Goal: Obtain resource: Download file/media

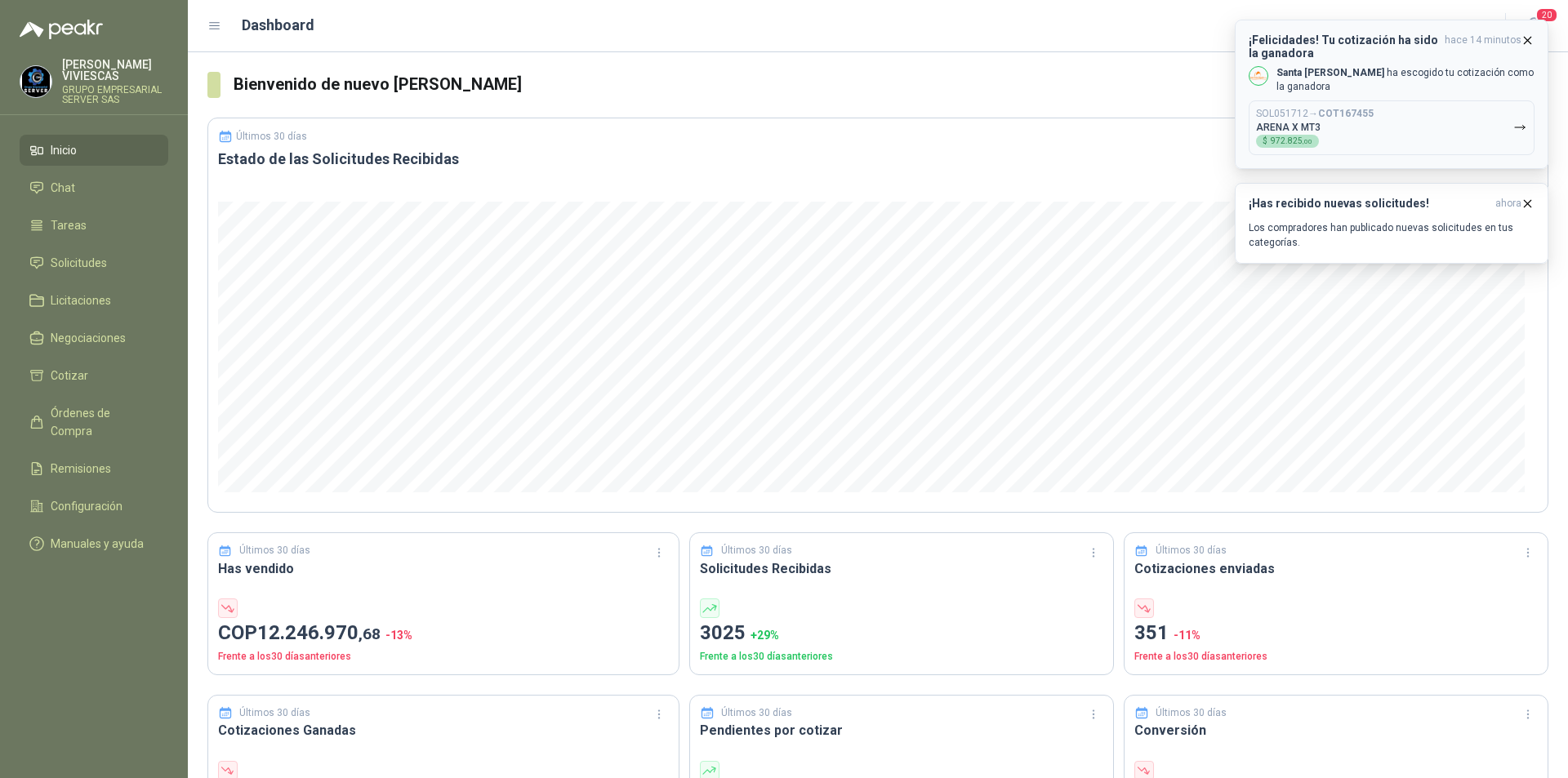
click at [1524, 39] on icon "button" at bounding box center [1527, 40] width 13 height 13
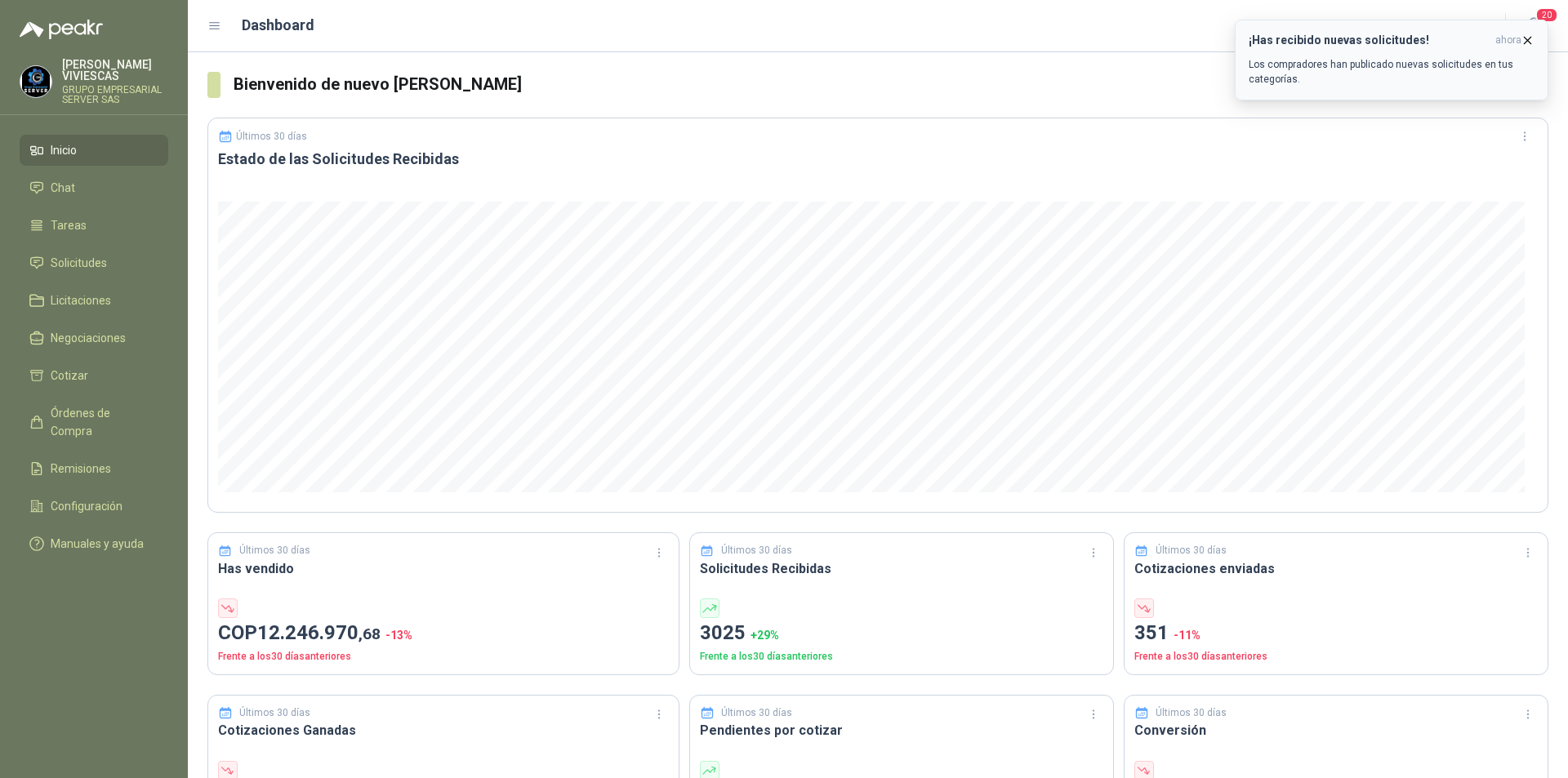
click at [1527, 33] on icon "button" at bounding box center [1527, 40] width 13 height 13
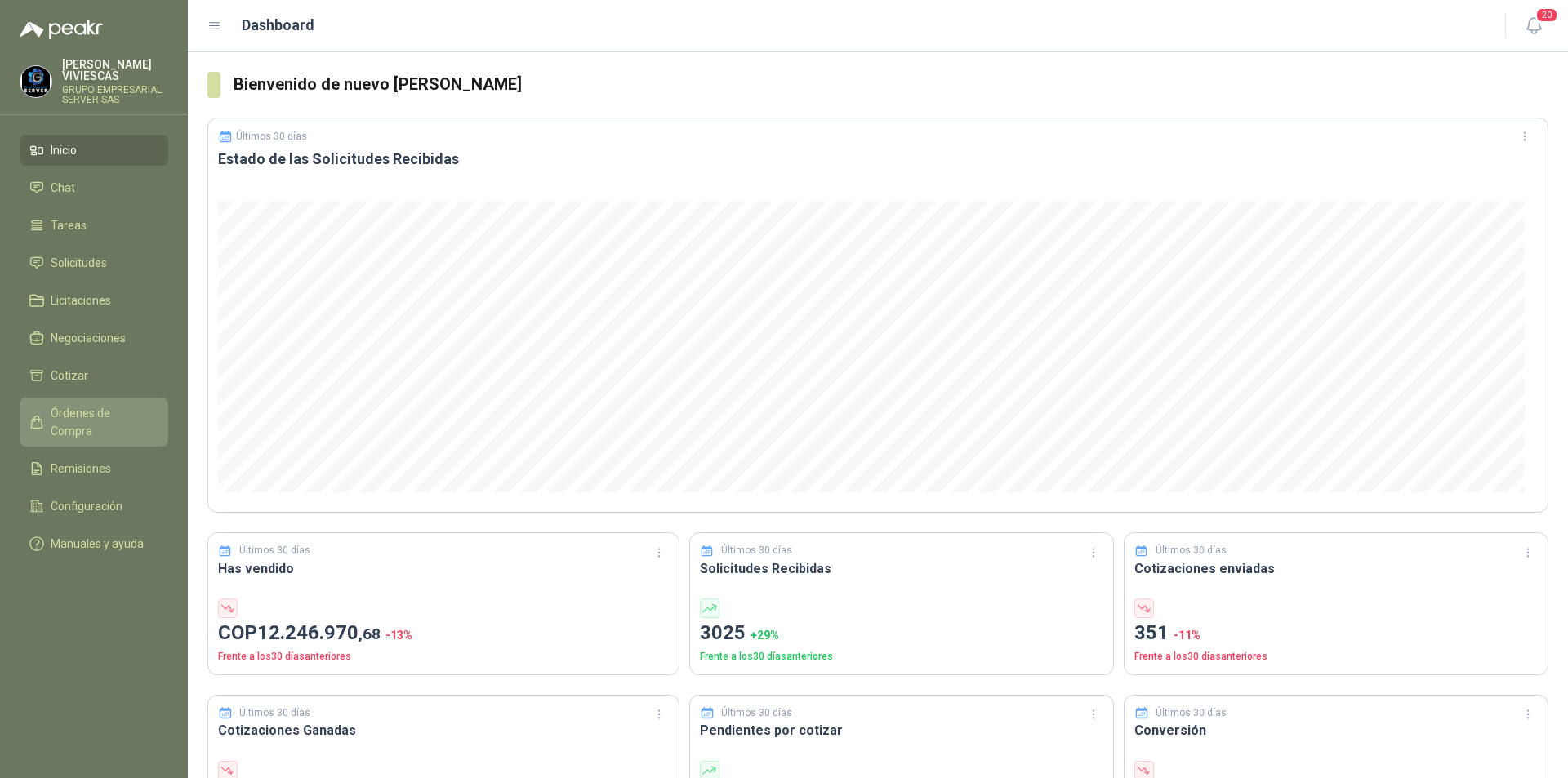
click at [67, 416] on span "Órdenes de Compra" at bounding box center [102, 422] width 102 height 36
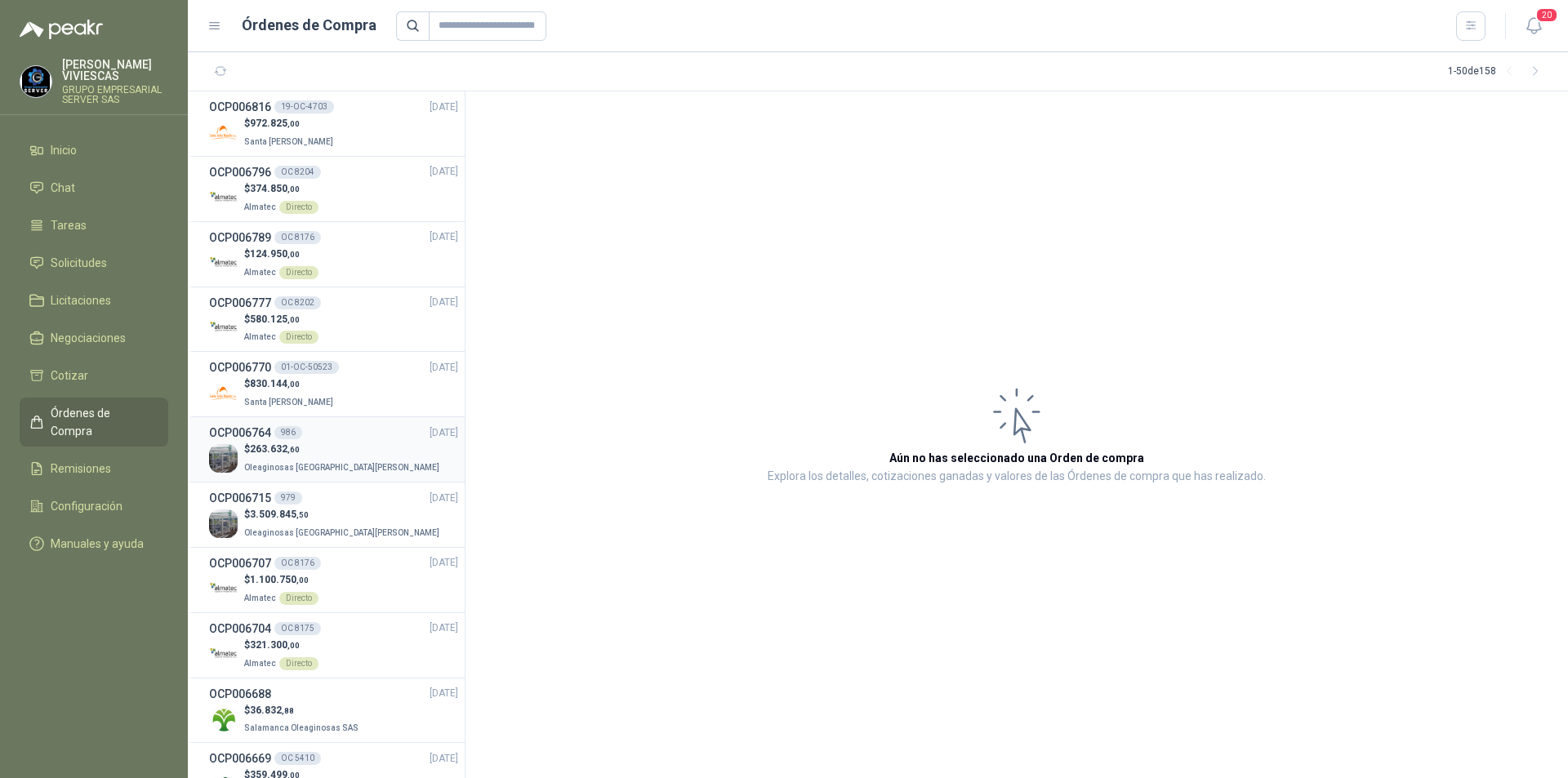
click at [359, 463] on div "$ 263.632 ,60 Oleaginosas [GEOGRAPHIC_DATA][PERSON_NAME]" at bounding box center [333, 458] width 249 height 33
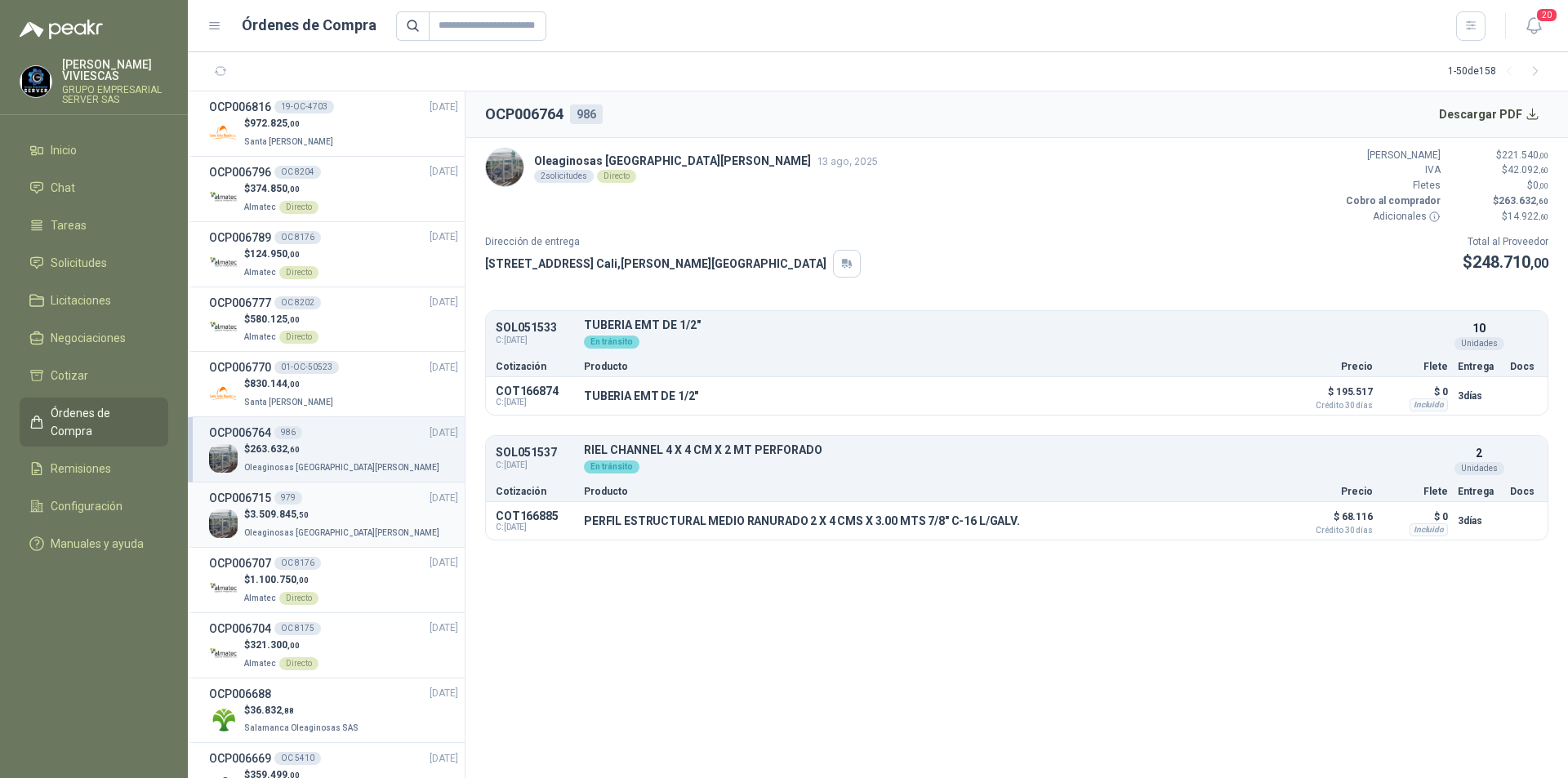
click at [370, 521] on div "$ 3.509.845 ,50 Oleaginosas [GEOGRAPHIC_DATA][PERSON_NAME]" at bounding box center [333, 523] width 249 height 33
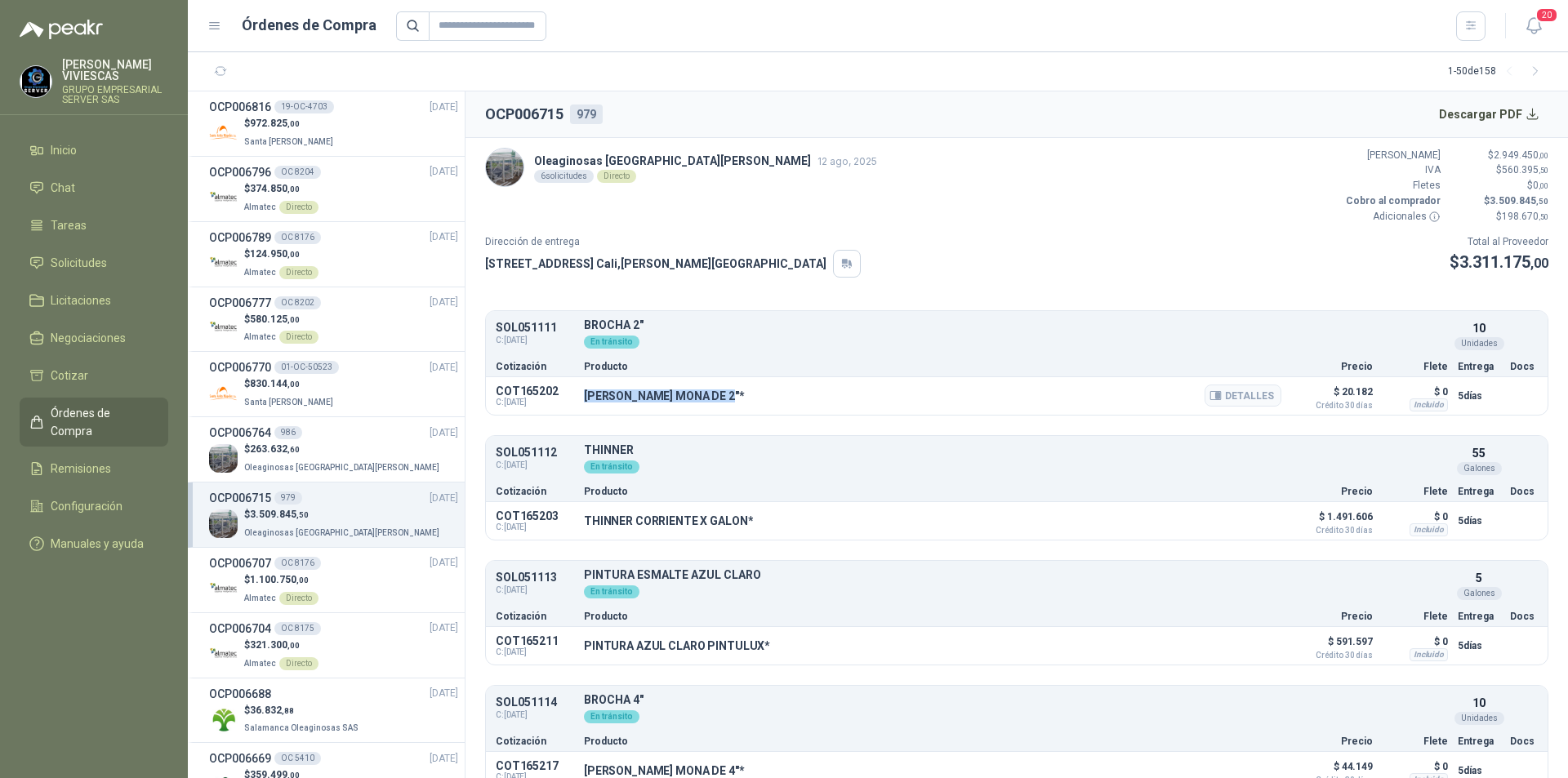
drag, startPoint x: 586, startPoint y: 396, endPoint x: 733, endPoint y: 392, distance: 147.1
click at [733, 392] on p "[PERSON_NAME] MONA DE 2"*" at bounding box center [664, 396] width 161 height 13
copy p "[PERSON_NAME] MONA DE 2""
click at [1233, 398] on button "Detalles" at bounding box center [1242, 395] width 76 height 22
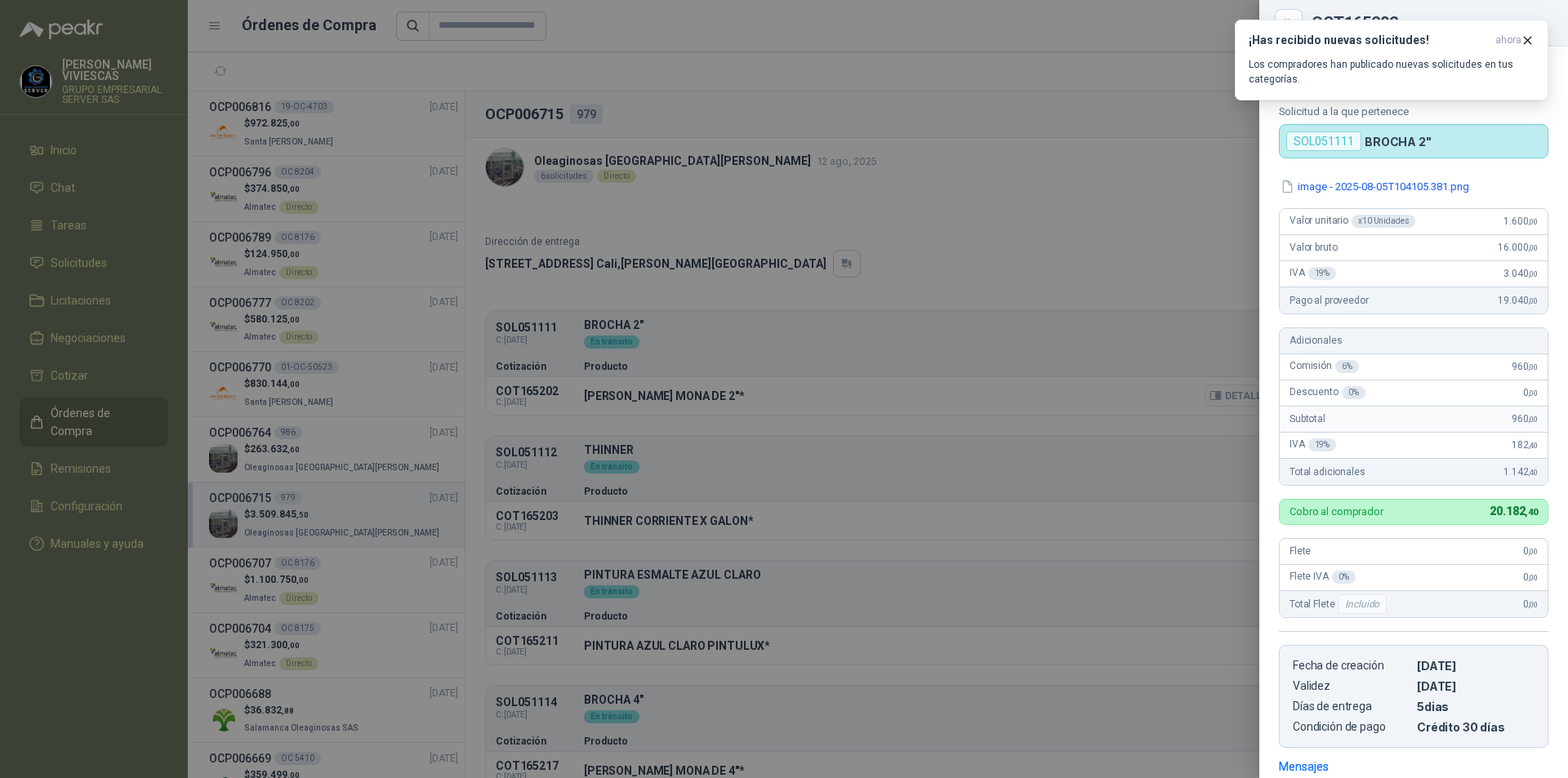
scroll to position [233, 0]
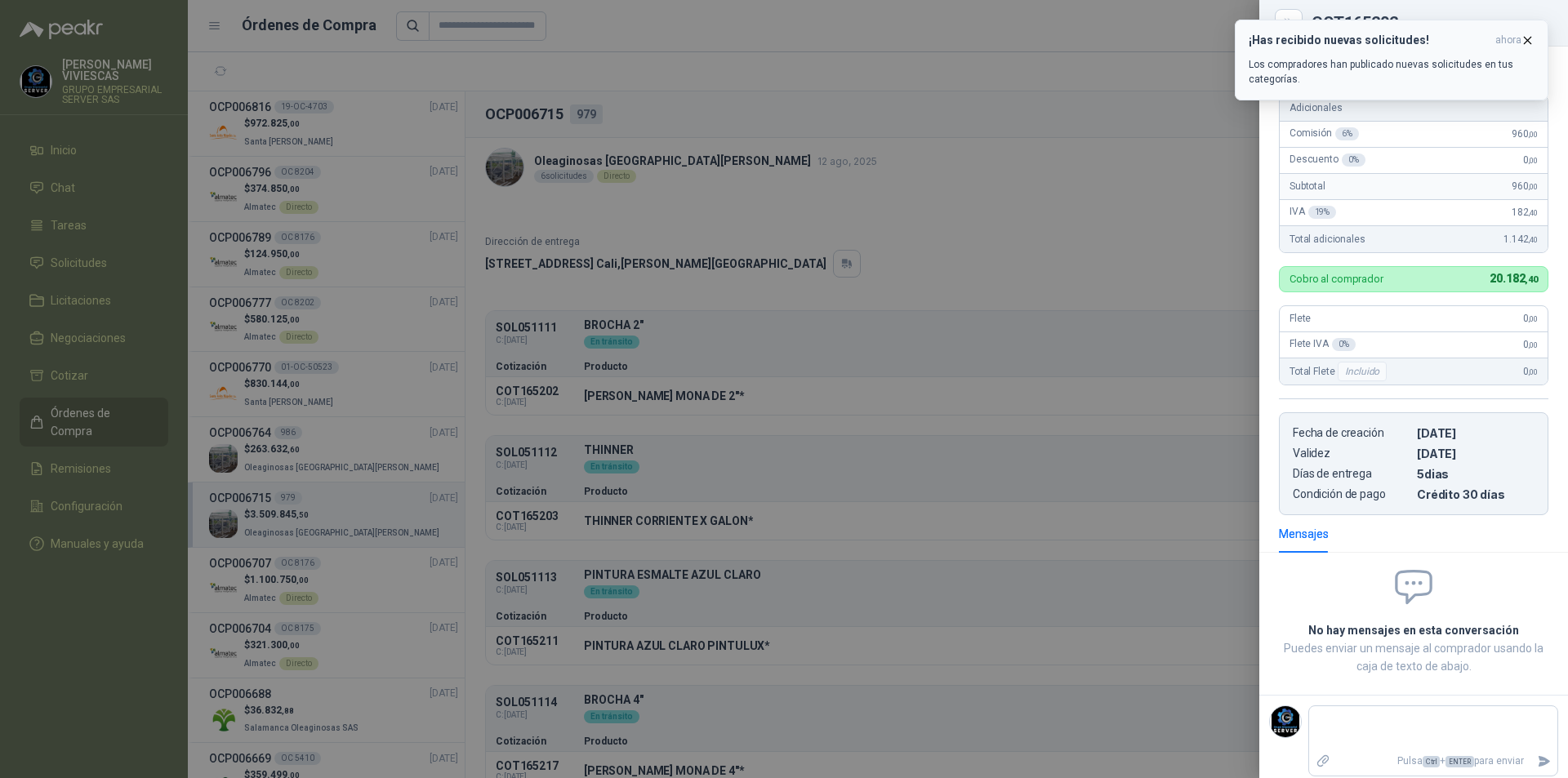
click at [1524, 40] on icon "button" at bounding box center [1527, 40] width 13 height 13
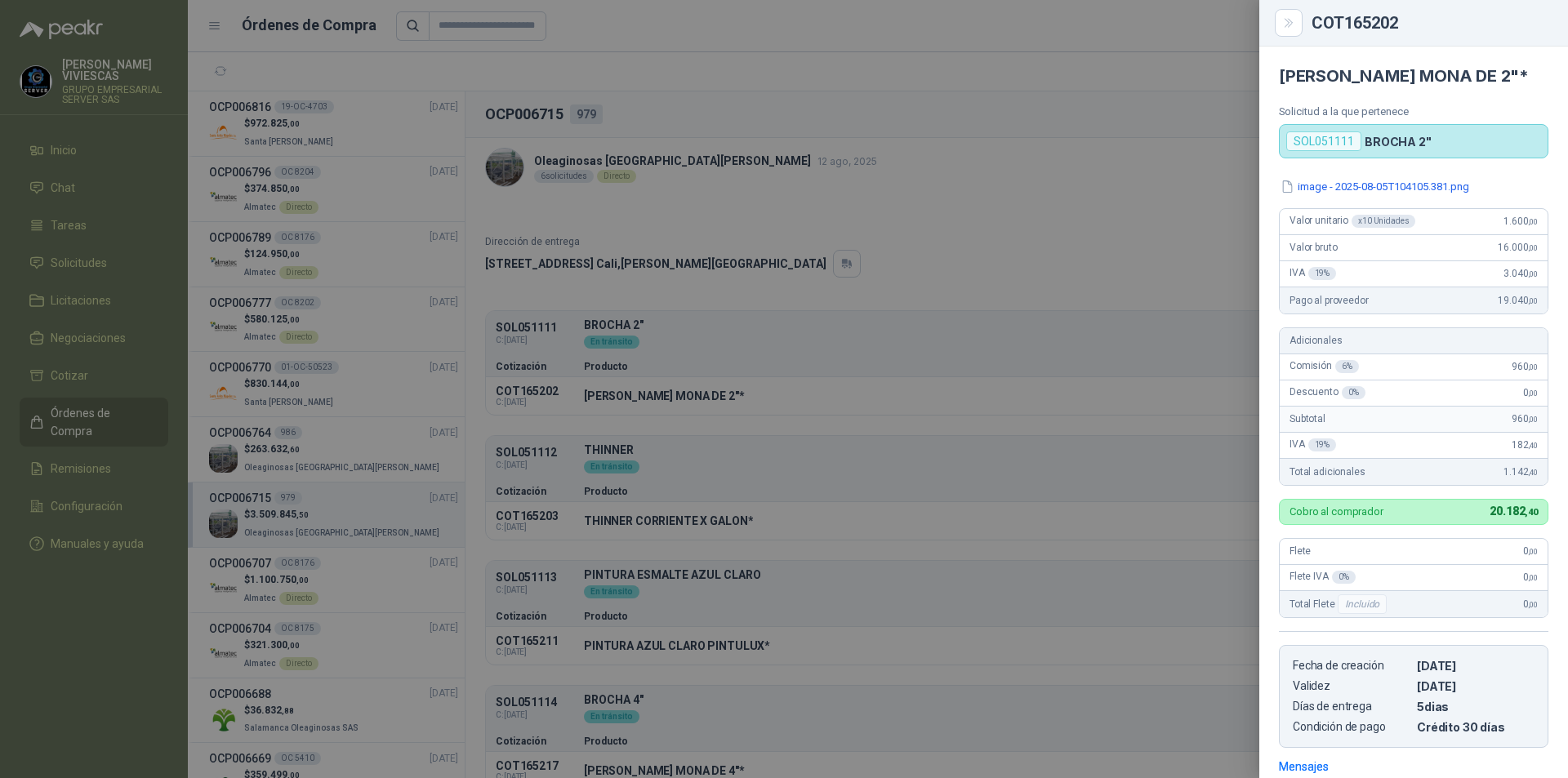
click at [680, 404] on div at bounding box center [784, 389] width 1568 height 778
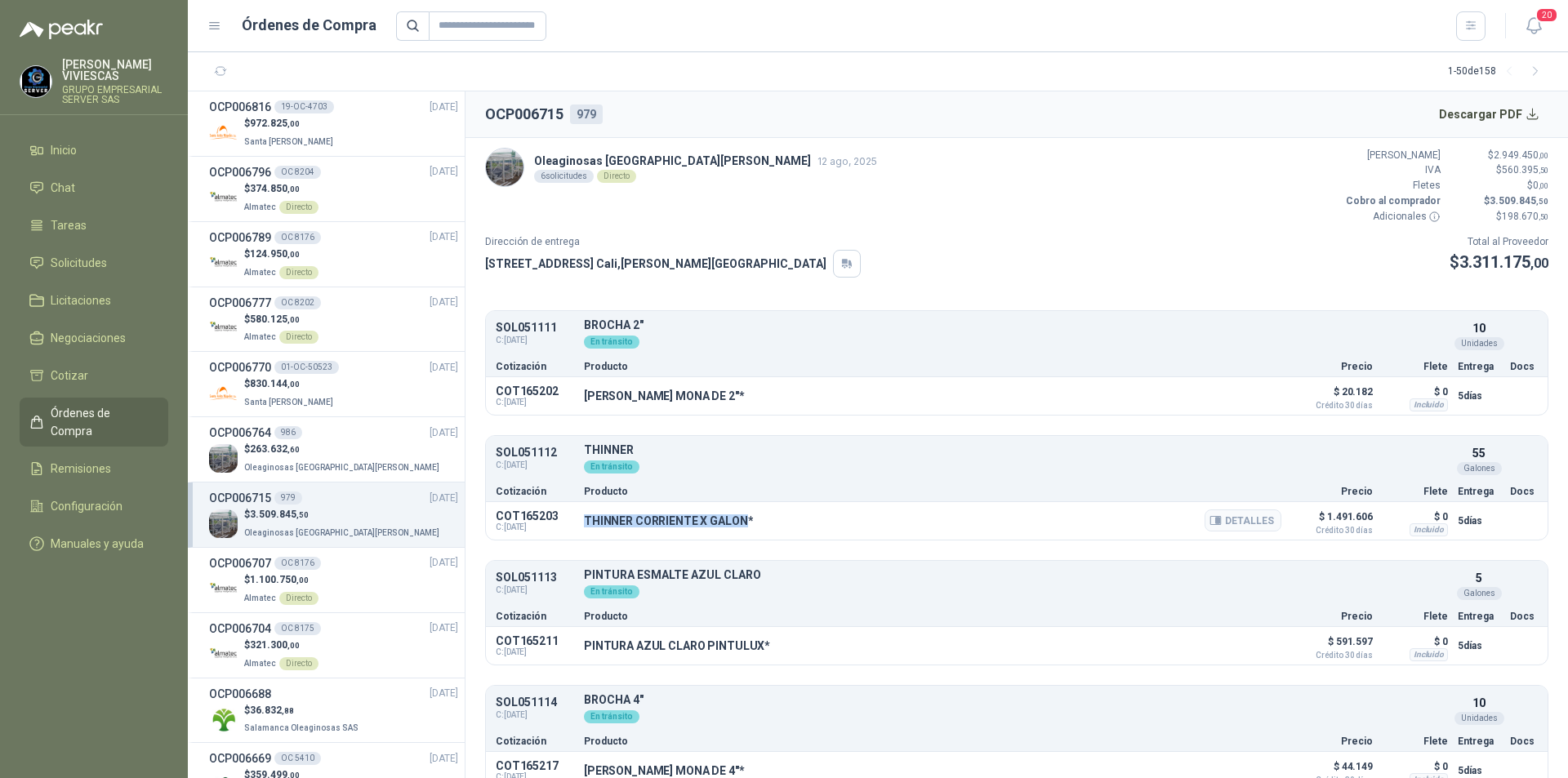
drag, startPoint x: 585, startPoint y: 517, endPoint x: 742, endPoint y: 525, distance: 157.2
click at [742, 525] on p "THINNER CORRIENTE X GALON*" at bounding box center [669, 521] width 169 height 13
copy p "THINNER CORRIENTE X GALON"
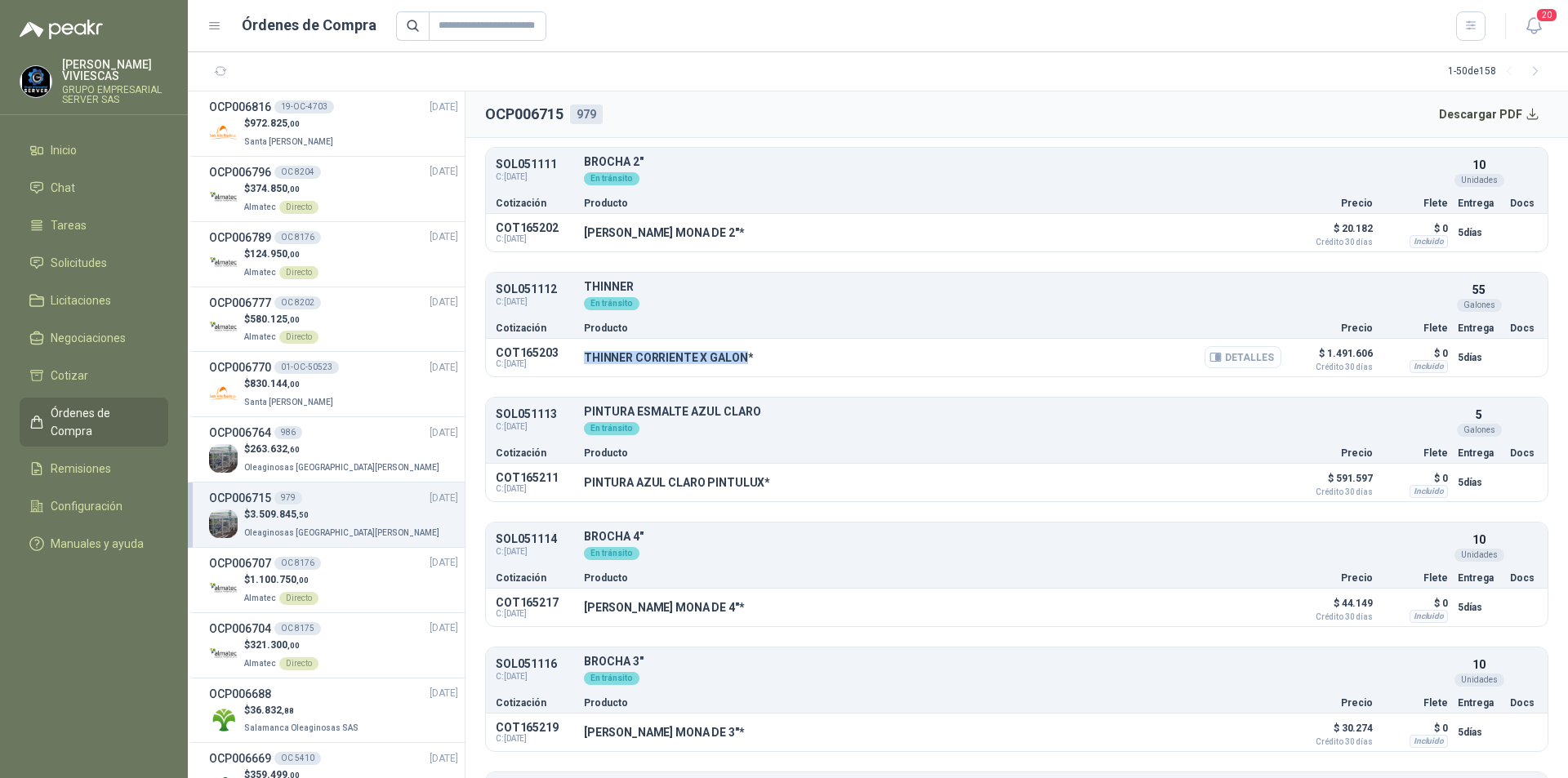
click at [1241, 357] on button "Detalles" at bounding box center [1242, 357] width 76 height 22
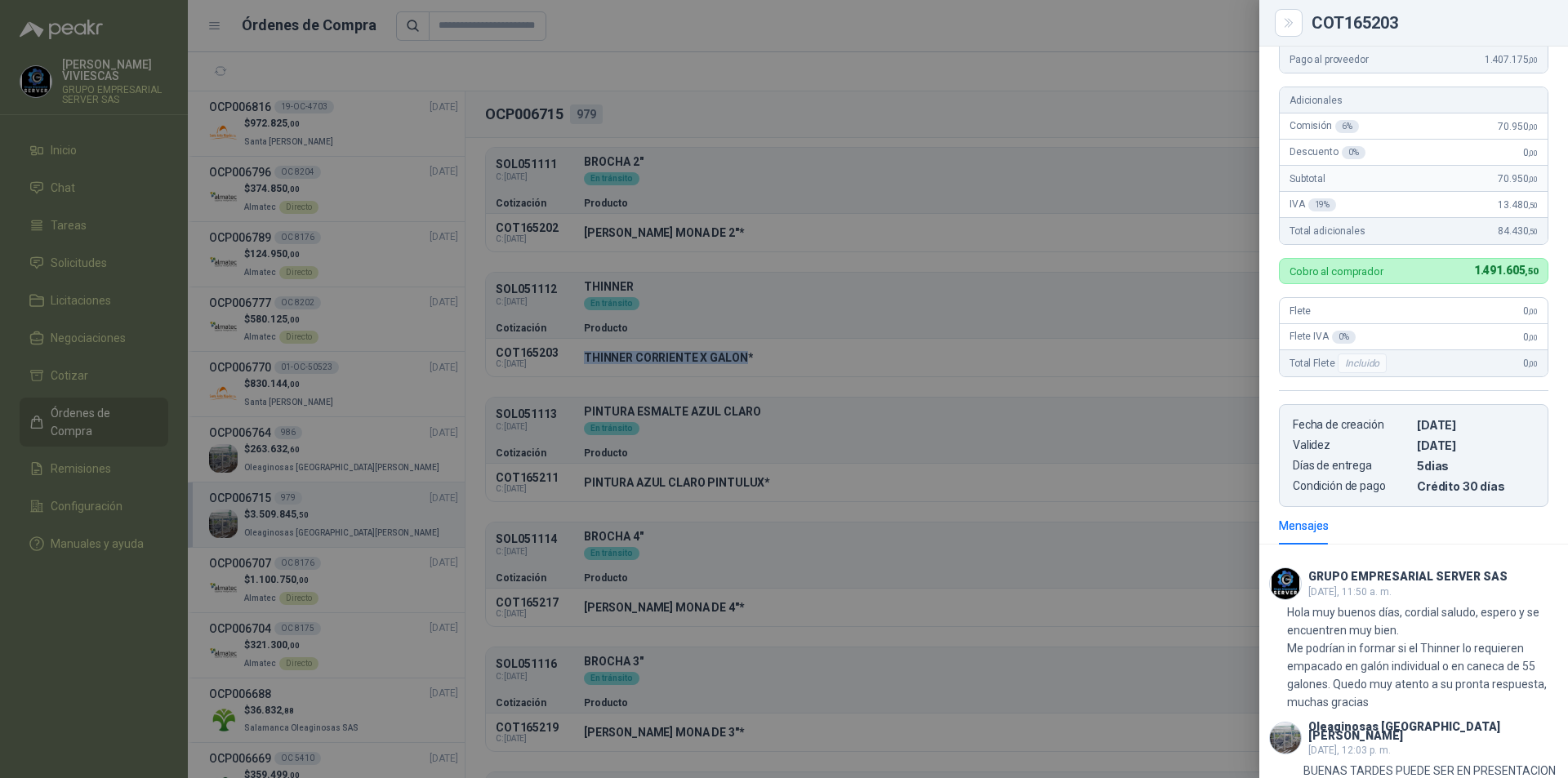
scroll to position [0, 0]
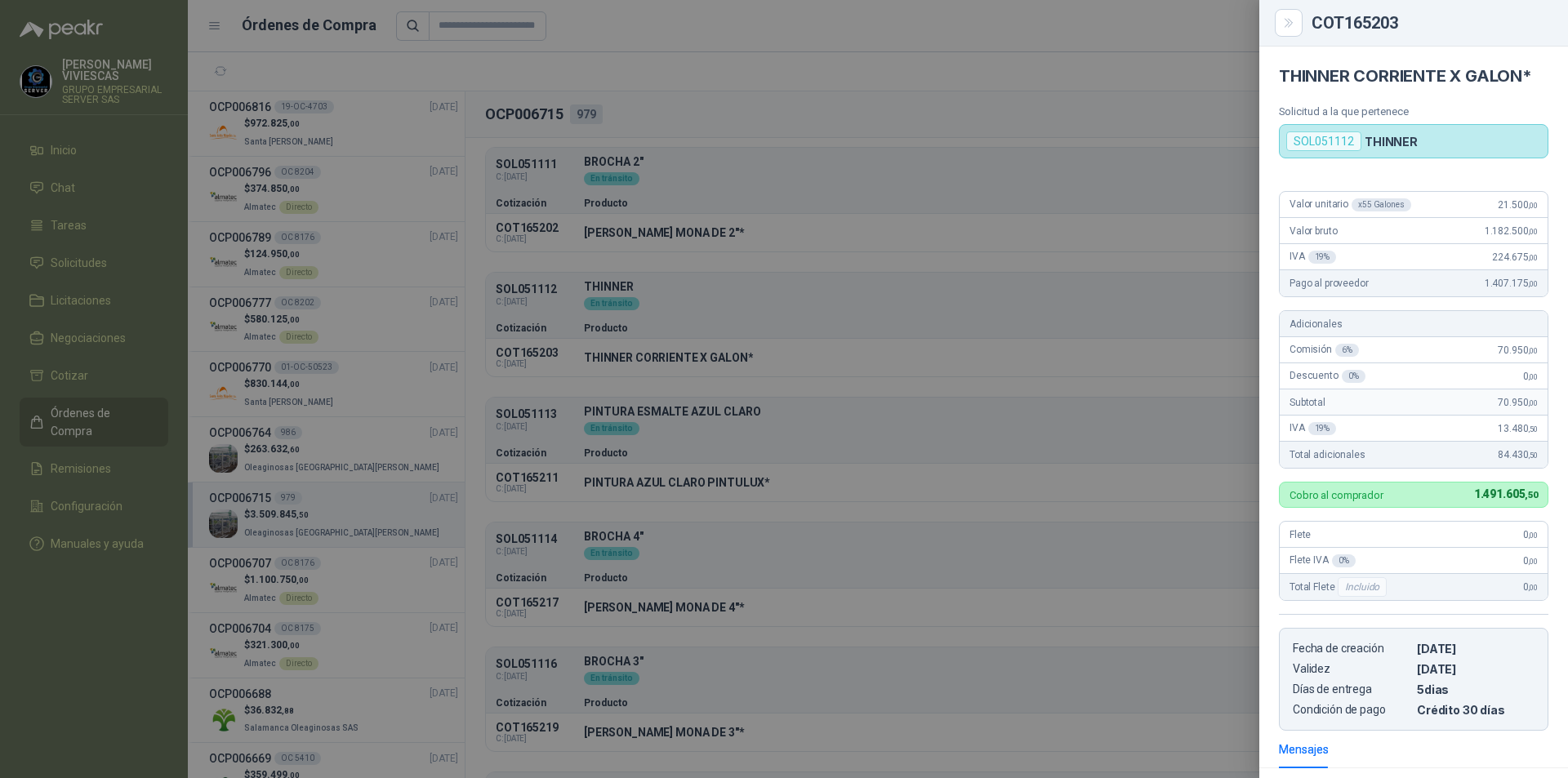
click at [810, 483] on div at bounding box center [784, 389] width 1568 height 778
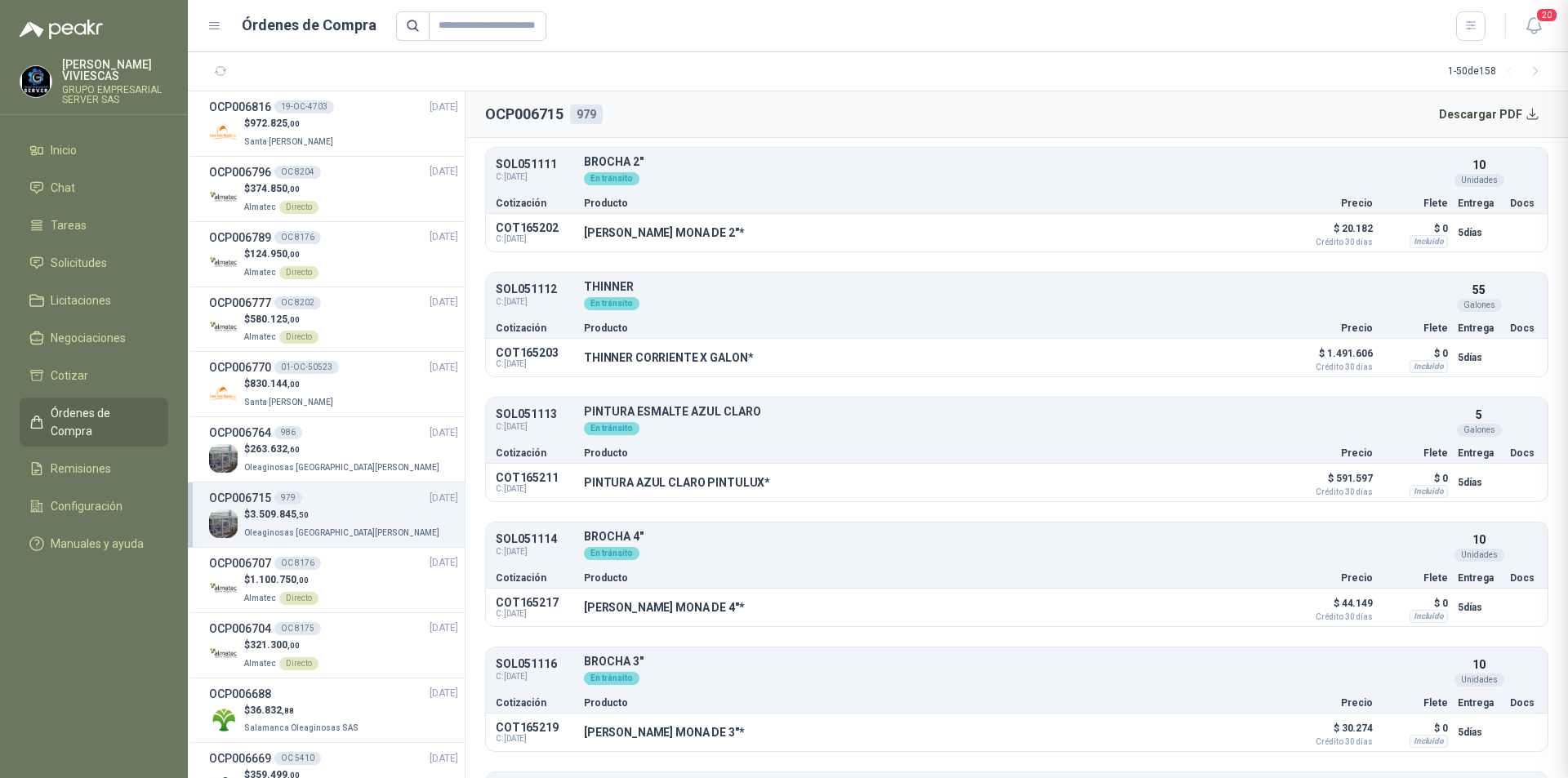
scroll to position [589, 0]
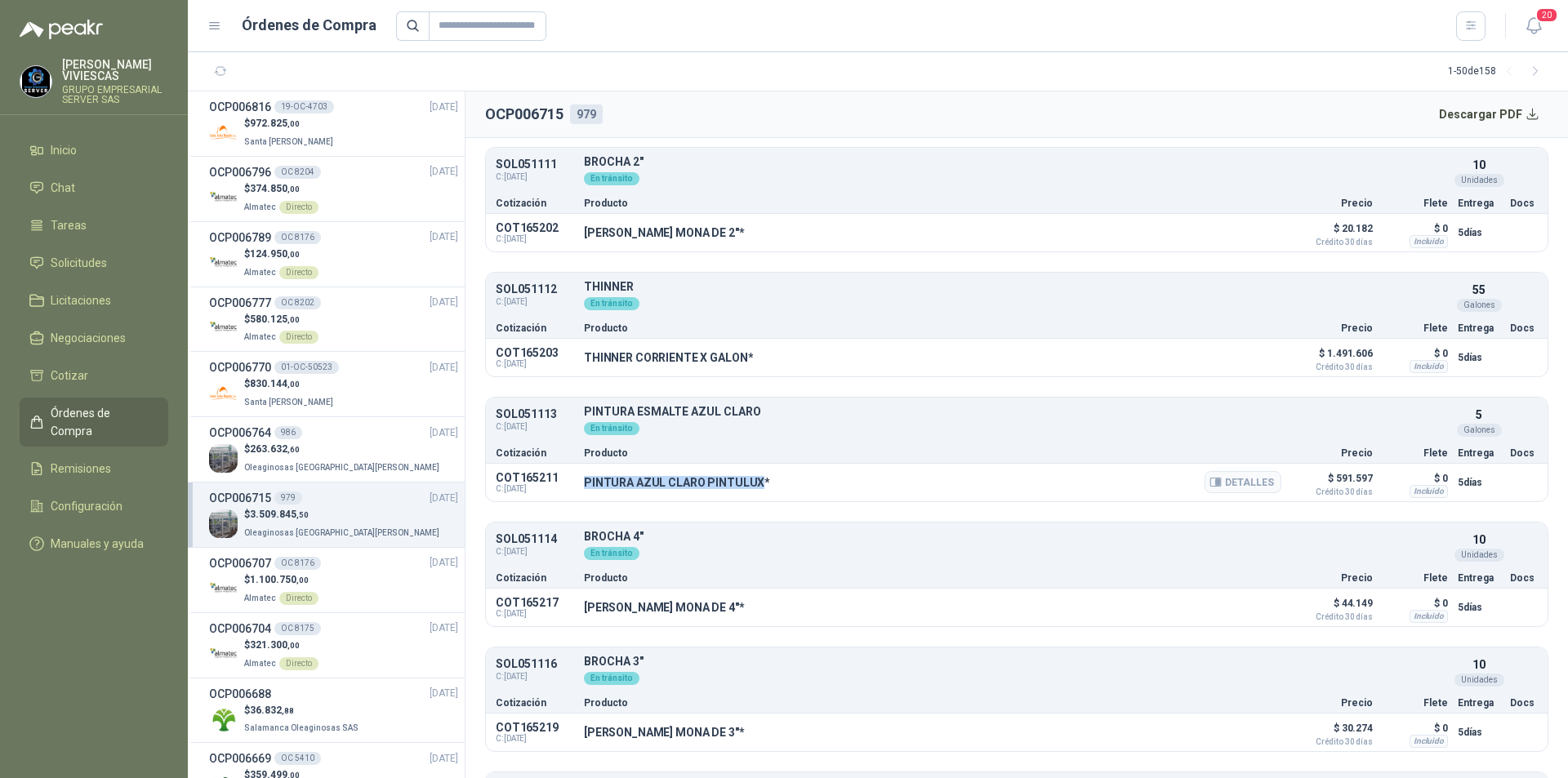
drag, startPoint x: 583, startPoint y: 482, endPoint x: 756, endPoint y: 486, distance: 173.0
click at [756, 486] on div "COT165211 C: [DATE] PINTURA AZUL CLARO PINTULUX* Detalles $ 591.597 Crédito 30 …" at bounding box center [1016, 482] width 1061 height 38
copy p "PINTURA AZUL CLARO PINTULUX"
click at [1236, 485] on button "Detalles" at bounding box center [1242, 482] width 76 height 22
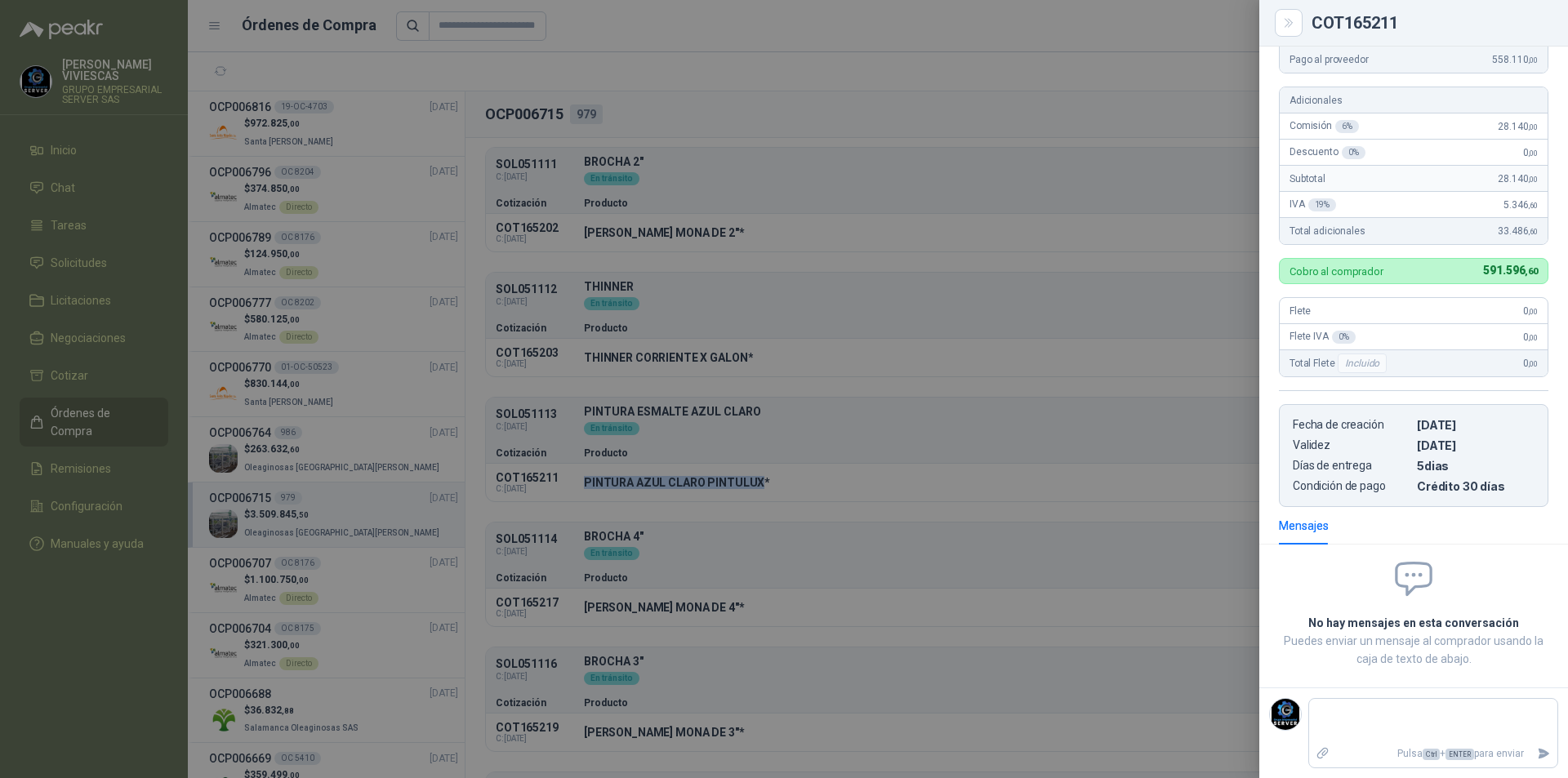
scroll to position [0, 0]
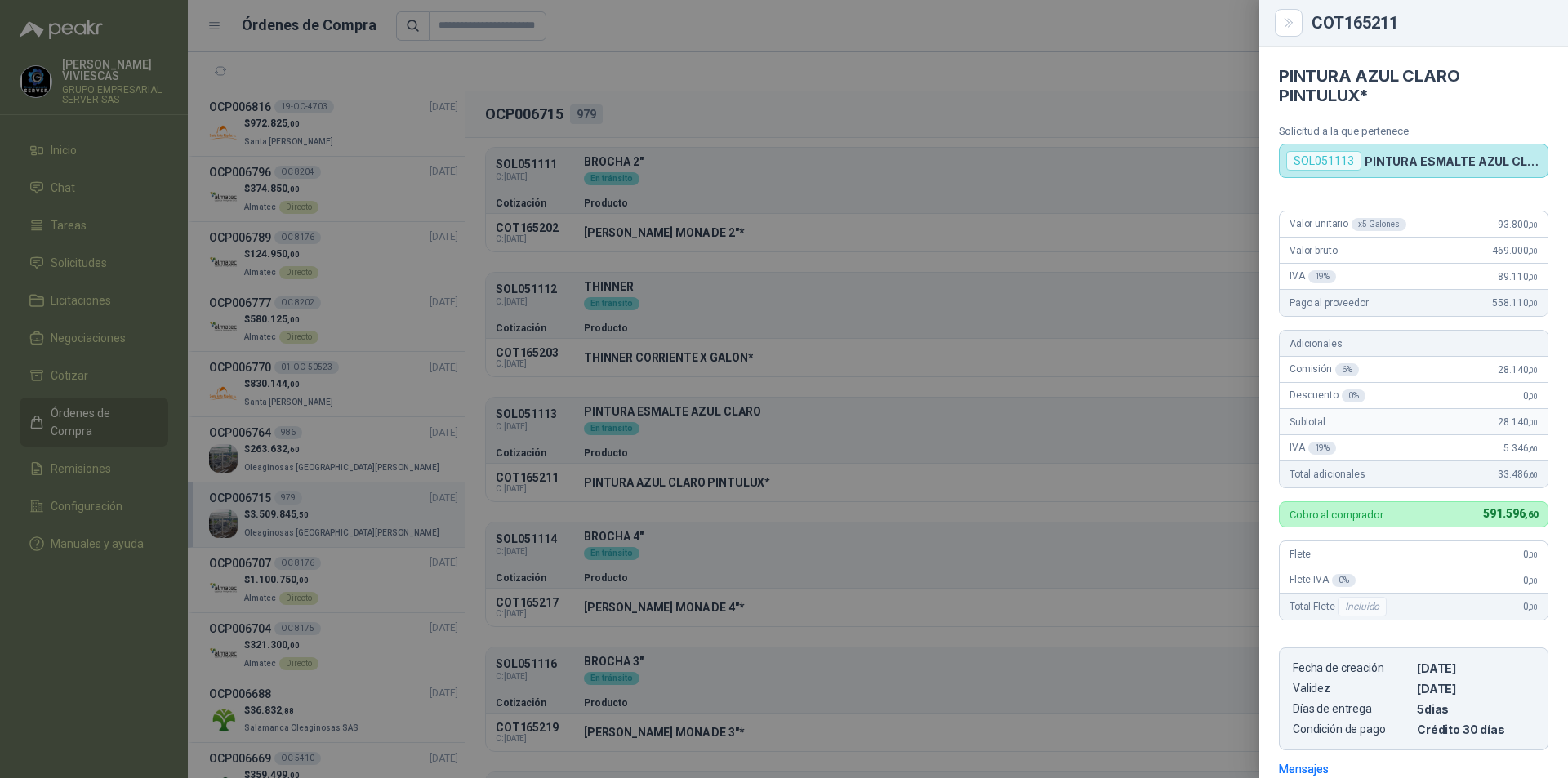
click at [678, 458] on div at bounding box center [784, 389] width 1568 height 778
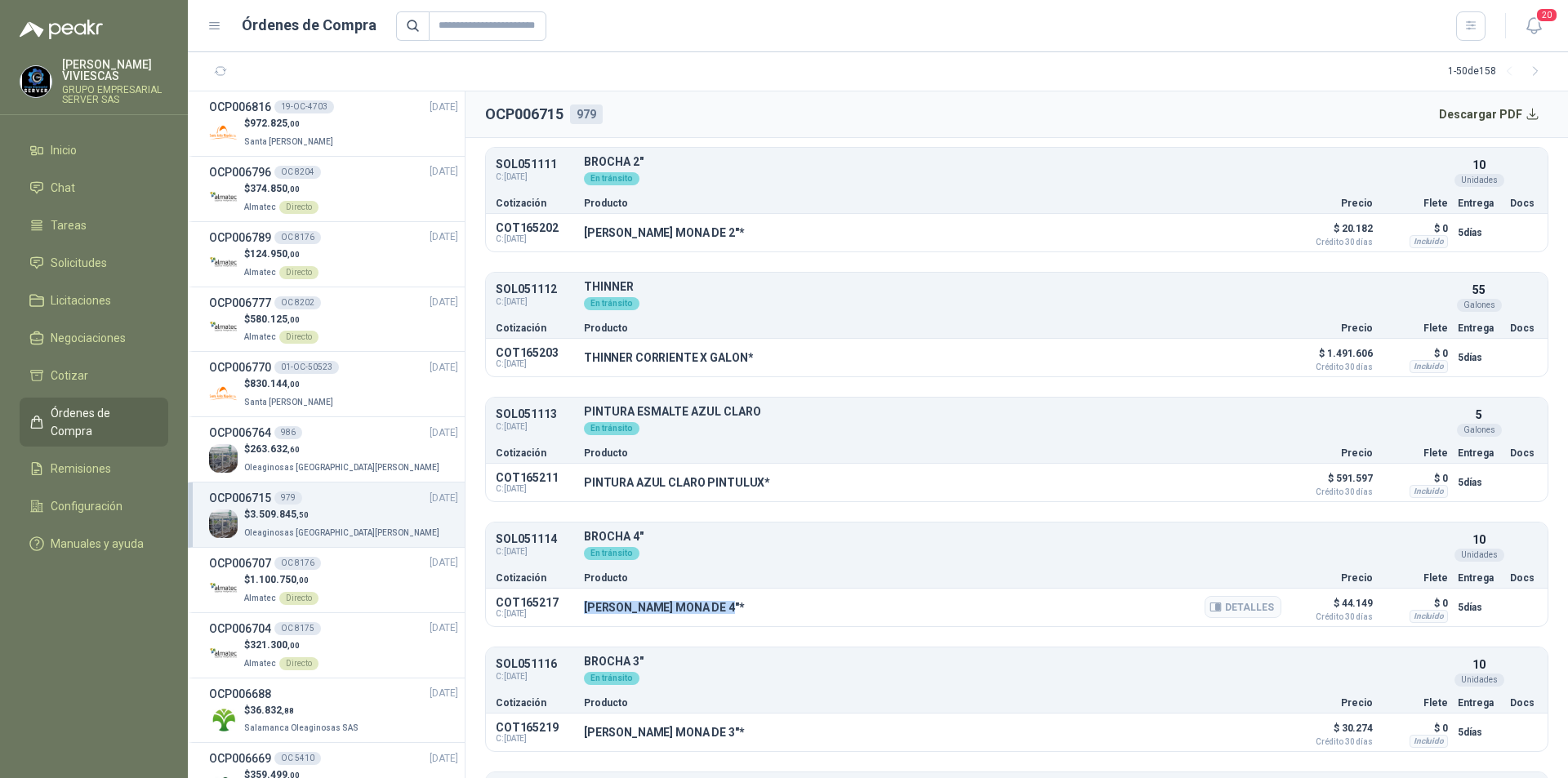
drag, startPoint x: 582, startPoint y: 608, endPoint x: 732, endPoint y: 603, distance: 150.1
click at [732, 603] on div "COT165217 C: [DATE] [PERSON_NAME] MONA DE 4"* Detalles $ 44.149 Crédito 30 días…" at bounding box center [1016, 607] width 1061 height 38
copy p "[PERSON_NAME] MONA DE 4""
click at [1244, 615] on button "Detalles" at bounding box center [1242, 606] width 76 height 22
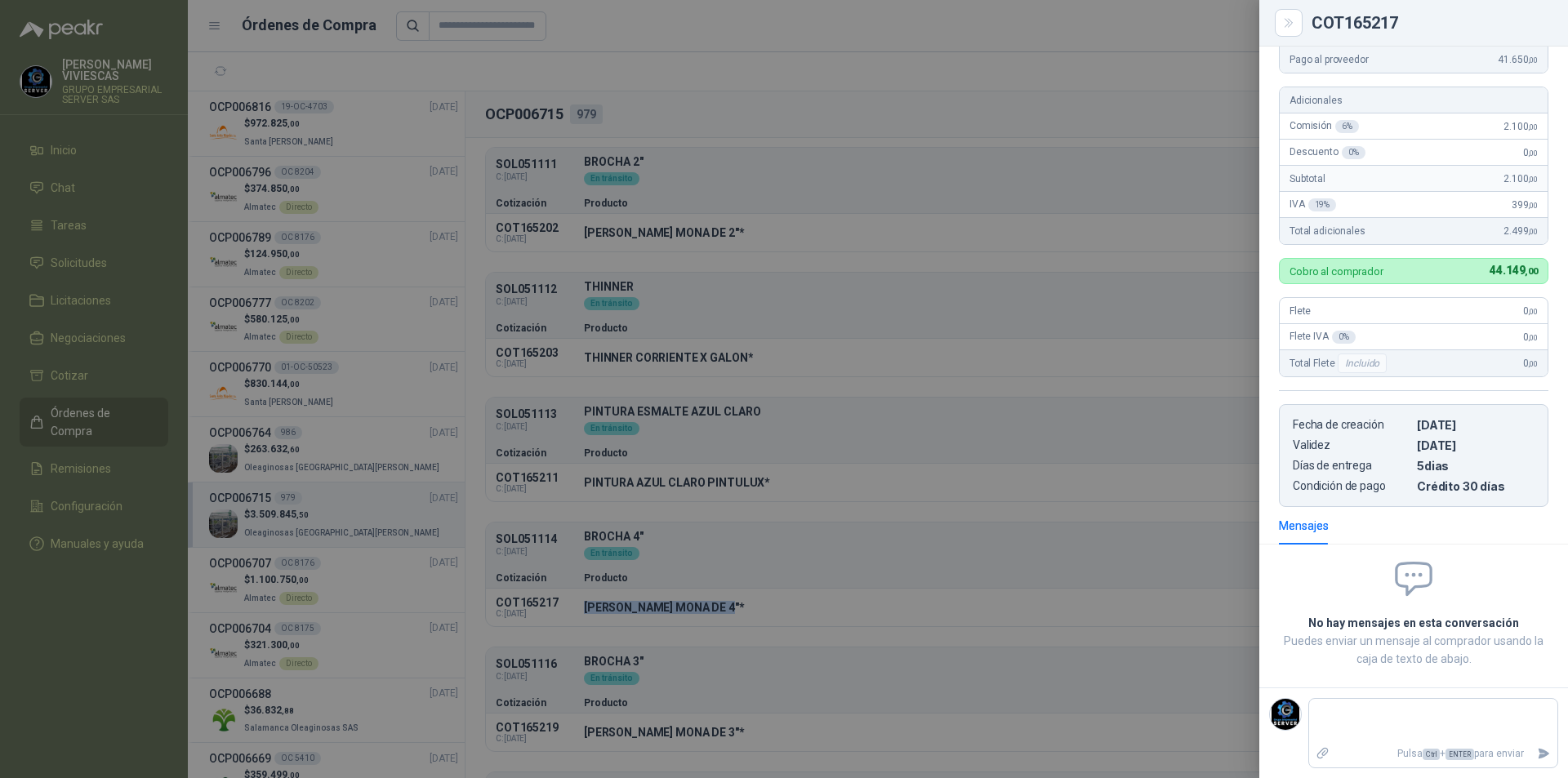
scroll to position [0, 0]
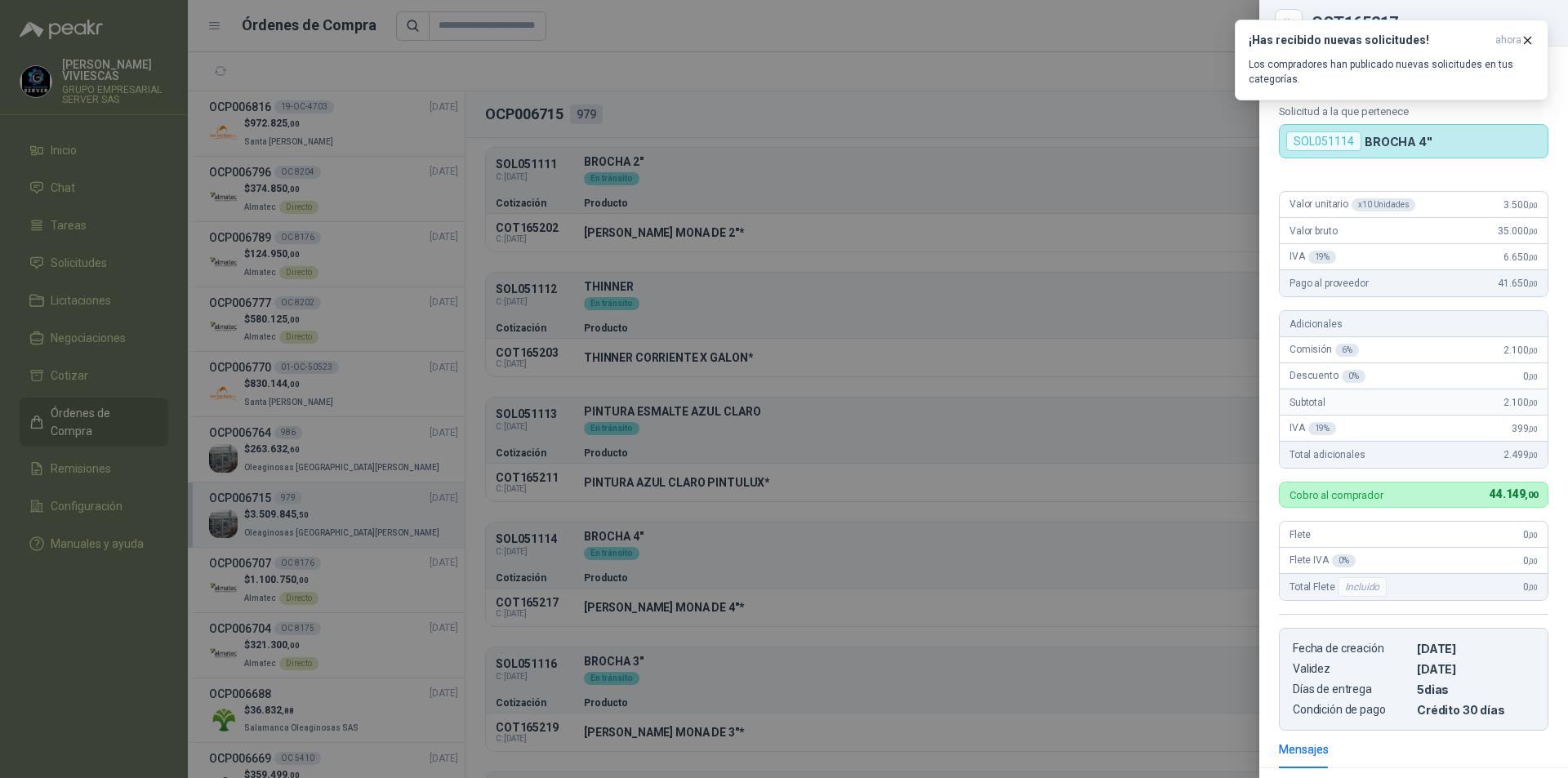
click at [815, 632] on div at bounding box center [784, 389] width 1568 height 778
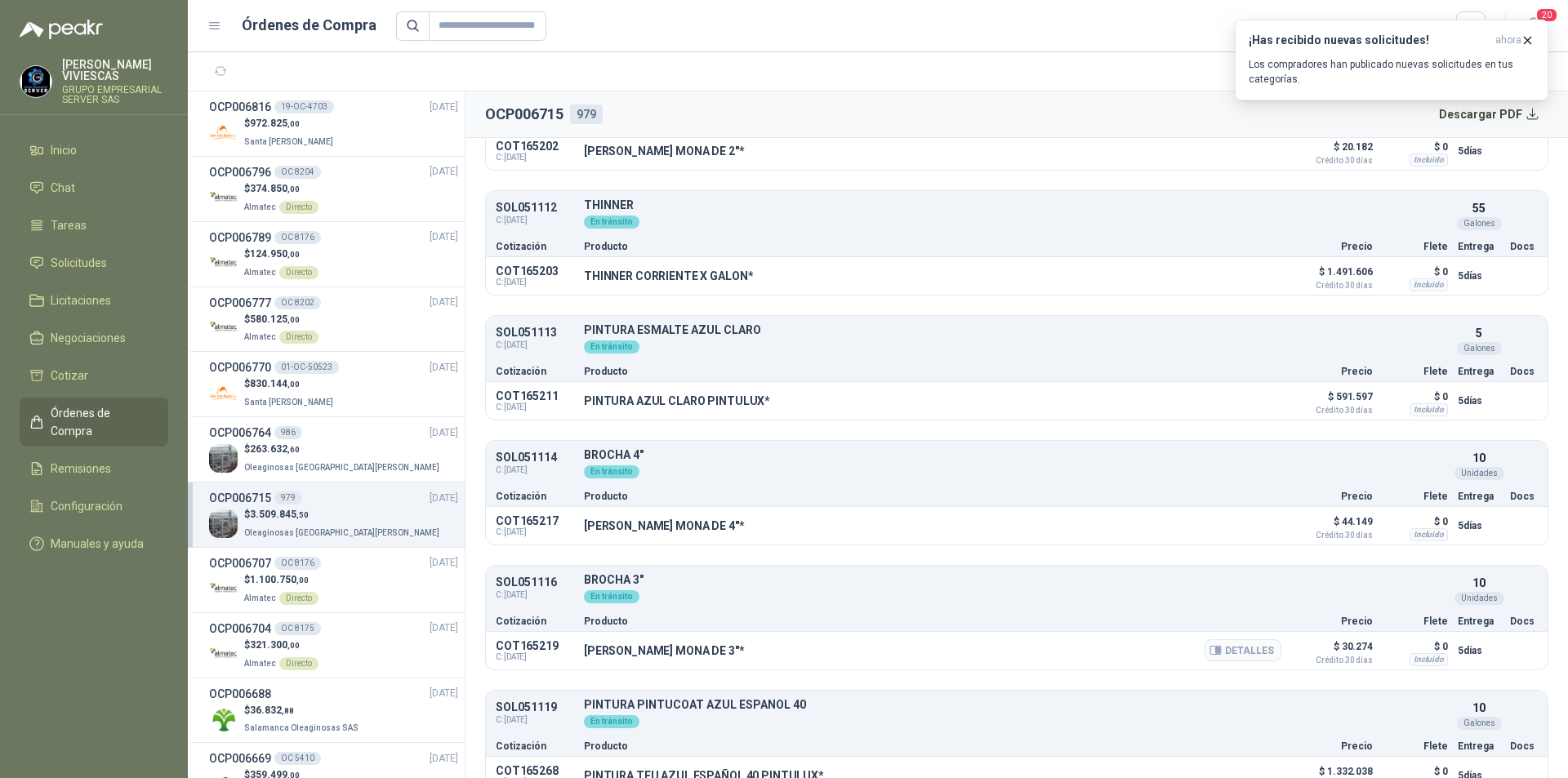
scroll to position [271, 0]
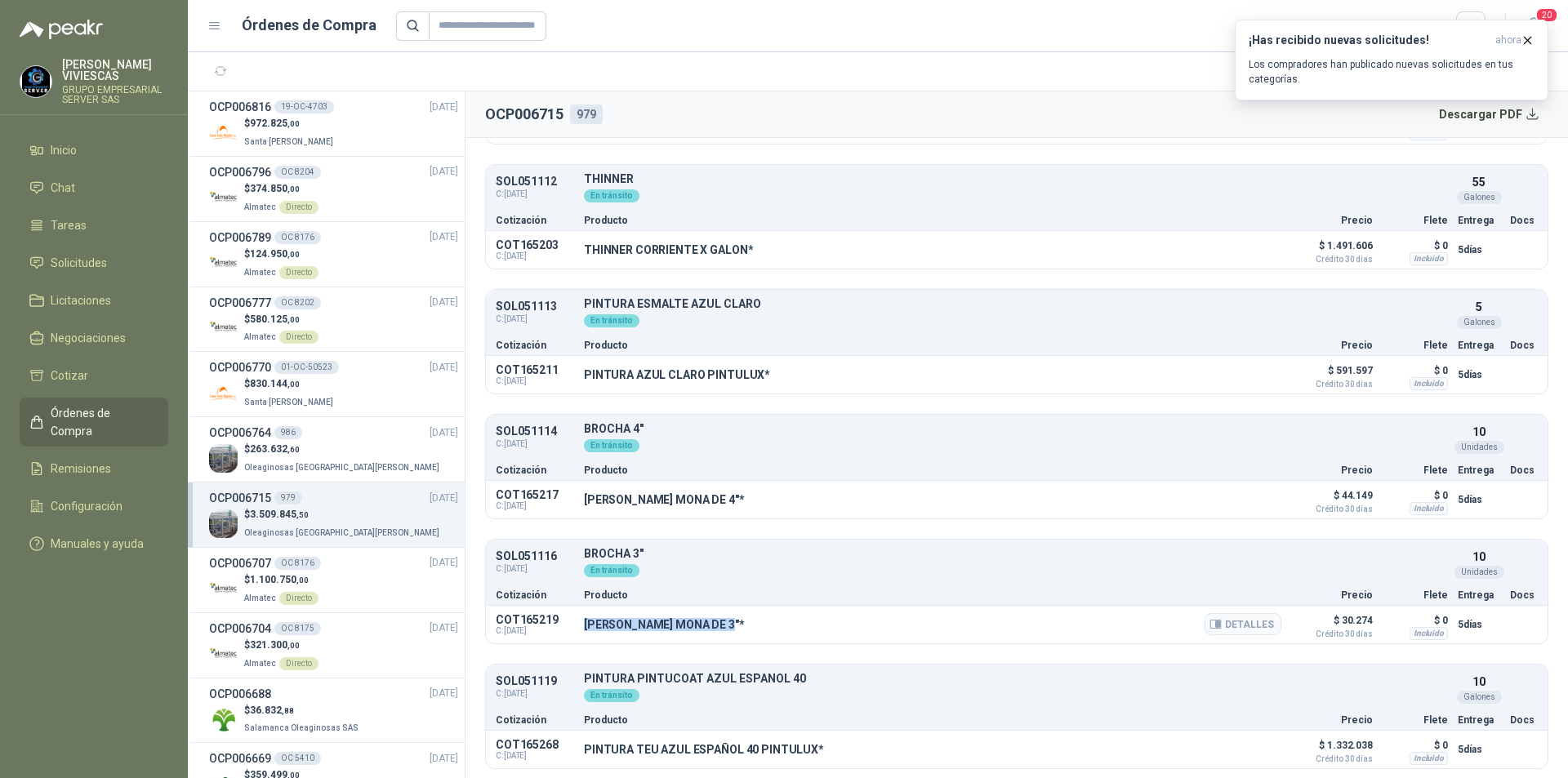
drag, startPoint x: 582, startPoint y: 627, endPoint x: 735, endPoint y: 634, distance: 153.2
click at [735, 634] on div "COT165219 C: [DATE] [PERSON_NAME] MONA DE 3"* Detalles $ 30.274 Crédito 30 días…" at bounding box center [1016, 624] width 1061 height 38
copy p "[PERSON_NAME] MONA DE 3""
click at [1244, 625] on button "Detalles" at bounding box center [1242, 624] width 76 height 22
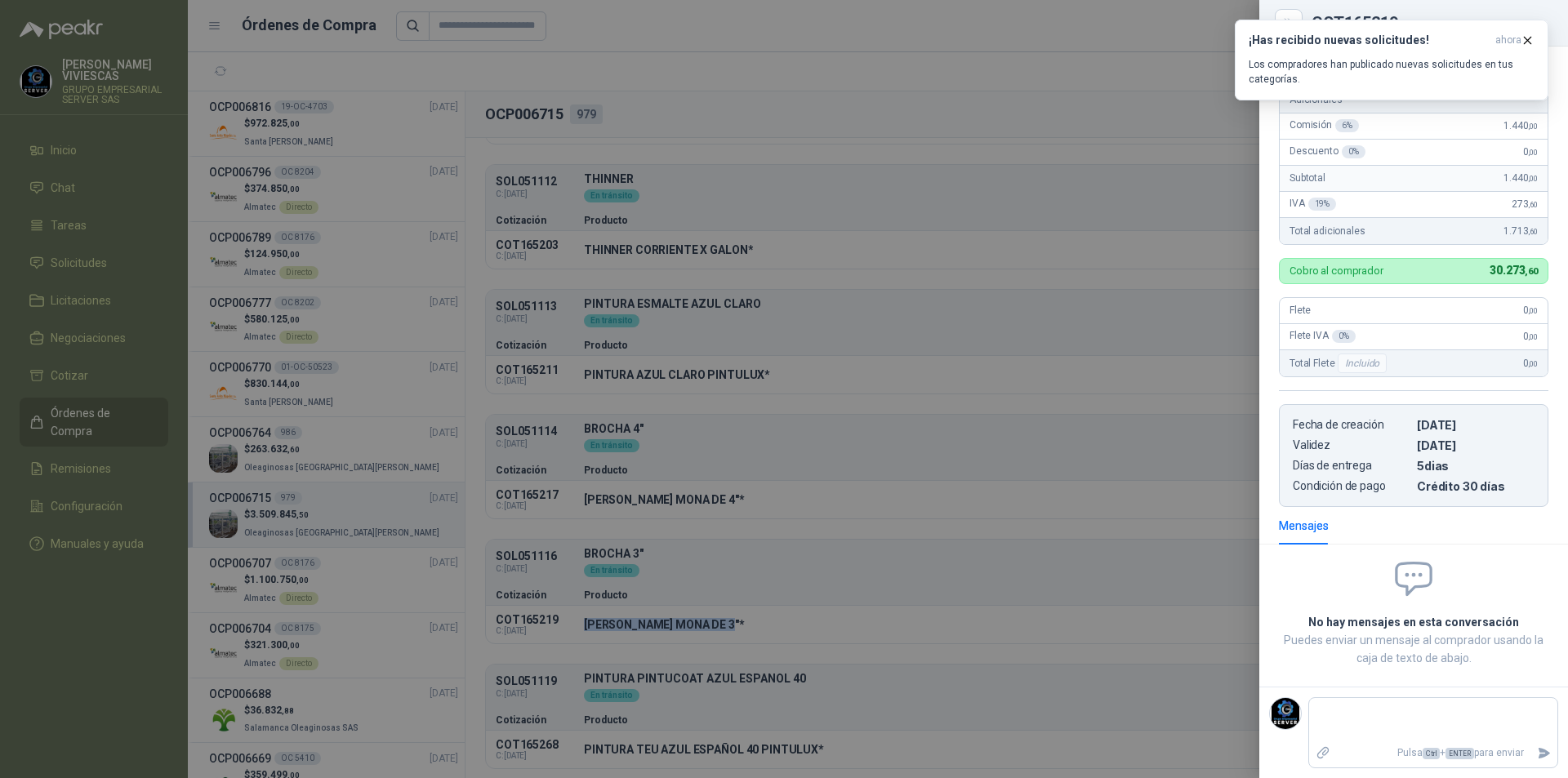
scroll to position [0, 0]
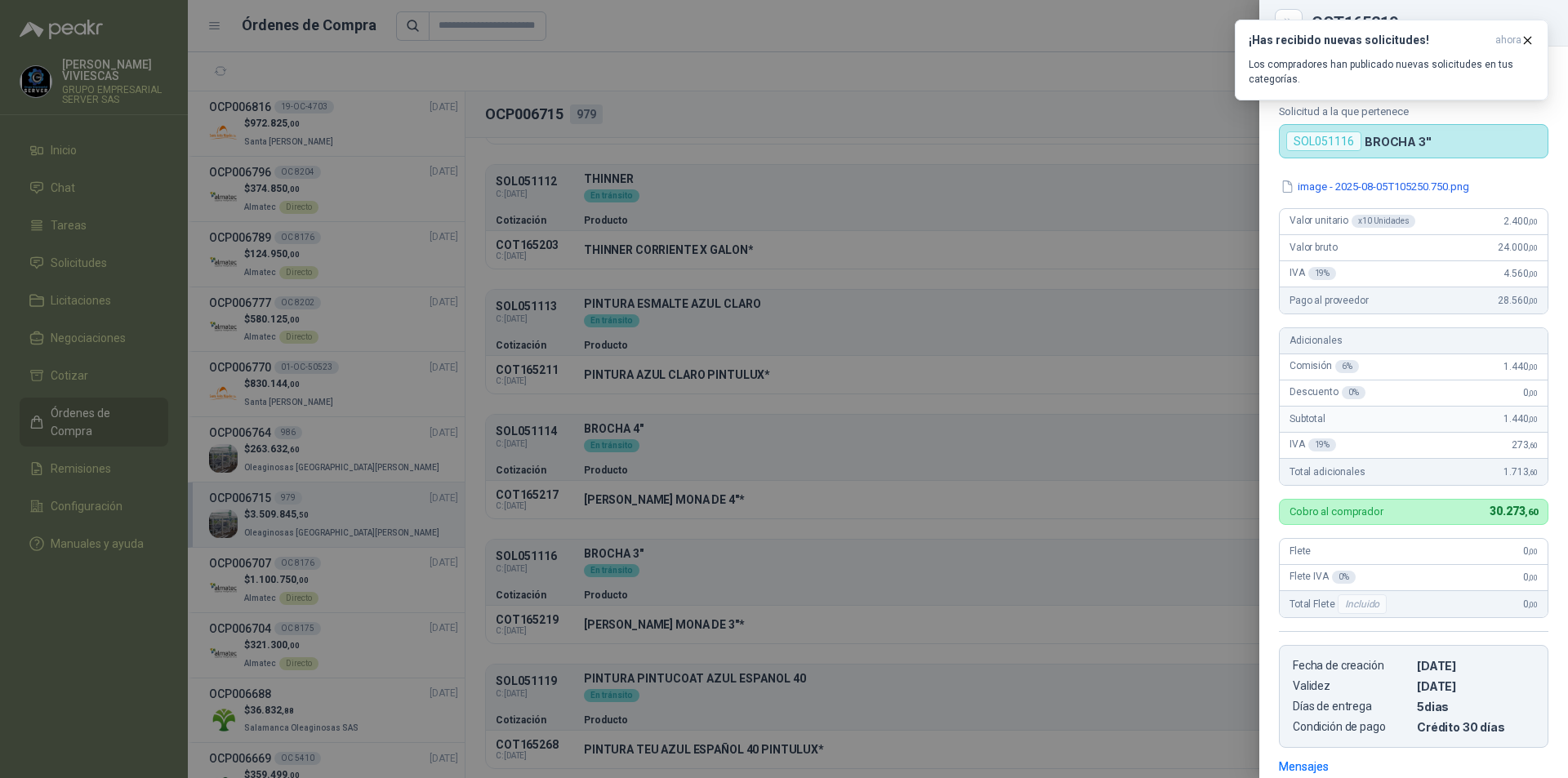
click at [642, 620] on div at bounding box center [784, 389] width 1568 height 778
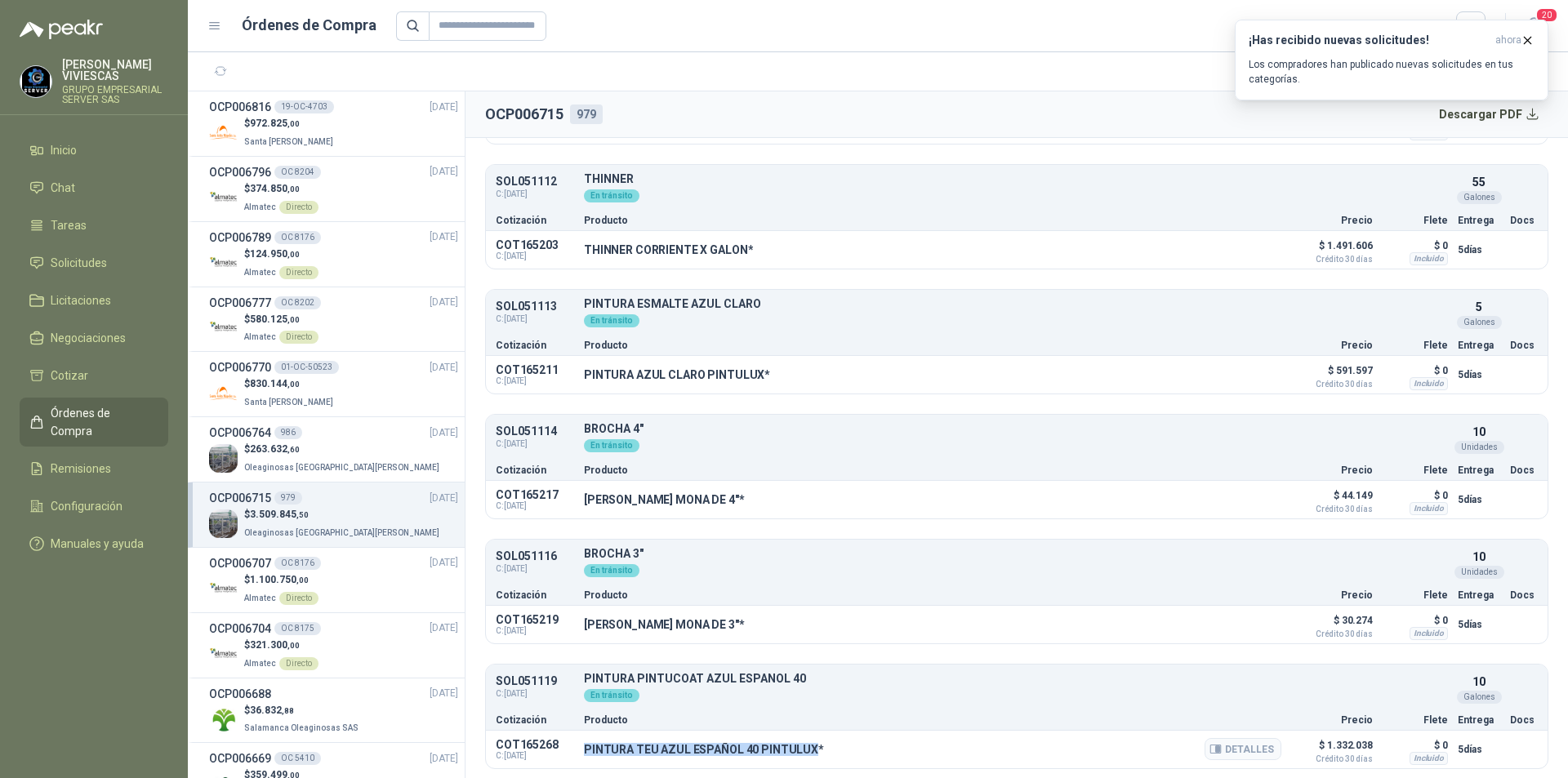
drag, startPoint x: 582, startPoint y: 747, endPoint x: 808, endPoint y: 754, distance: 226.1
click at [808, 754] on div "COT165268 C: [DATE] PINTURA TEU AZUL ESPAÑOL 40 PINTULUX* Detalles $ 1.332.038 …" at bounding box center [1016, 749] width 1061 height 38
copy p "PINTURA TEU AZUL ESPAÑOL 40 PINTULUX"
click at [1244, 749] on button "Detalles" at bounding box center [1242, 749] width 76 height 22
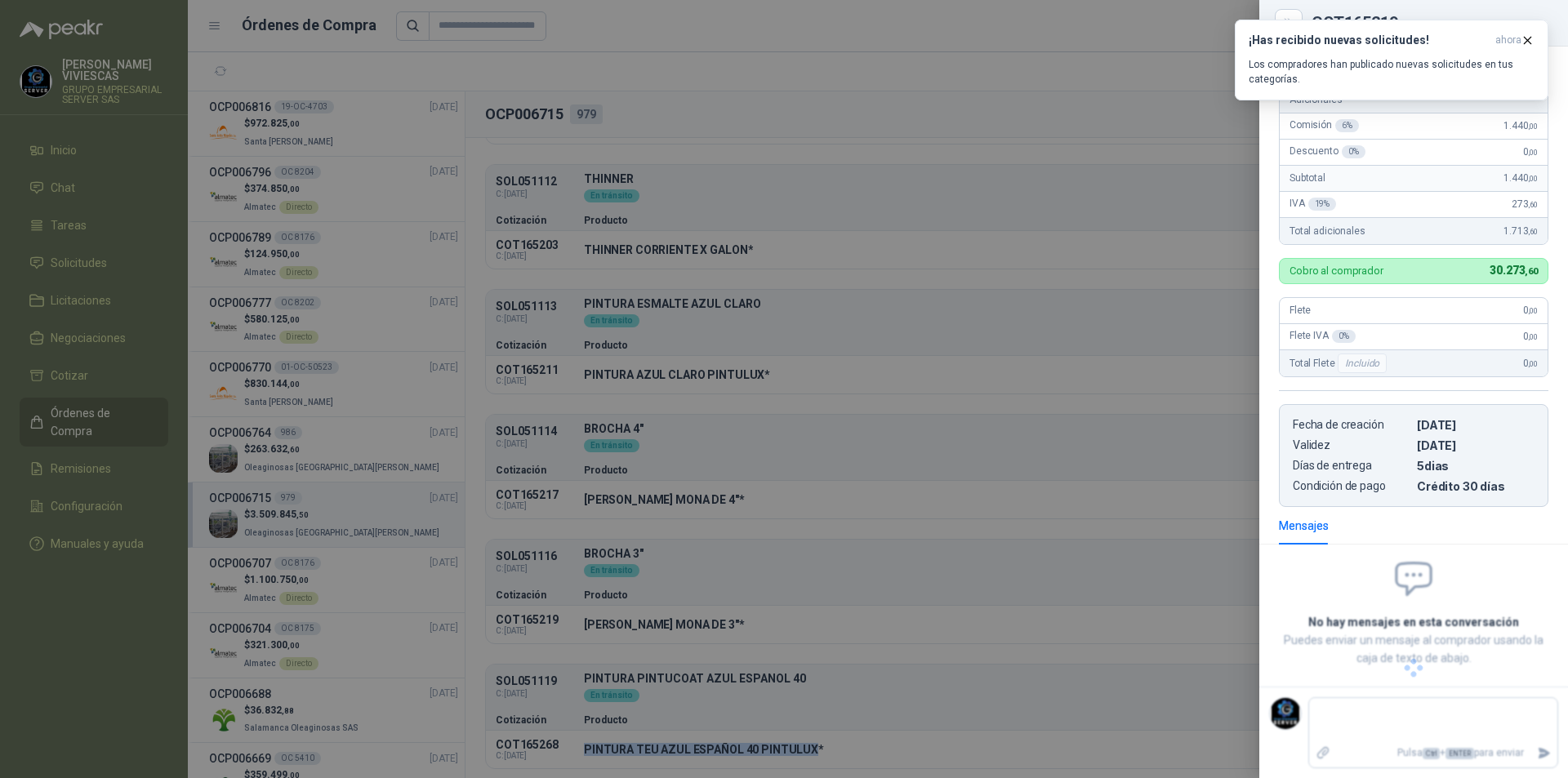
scroll to position [243, 0]
click at [1526, 41] on icon "button" at bounding box center [1527, 40] width 13 height 13
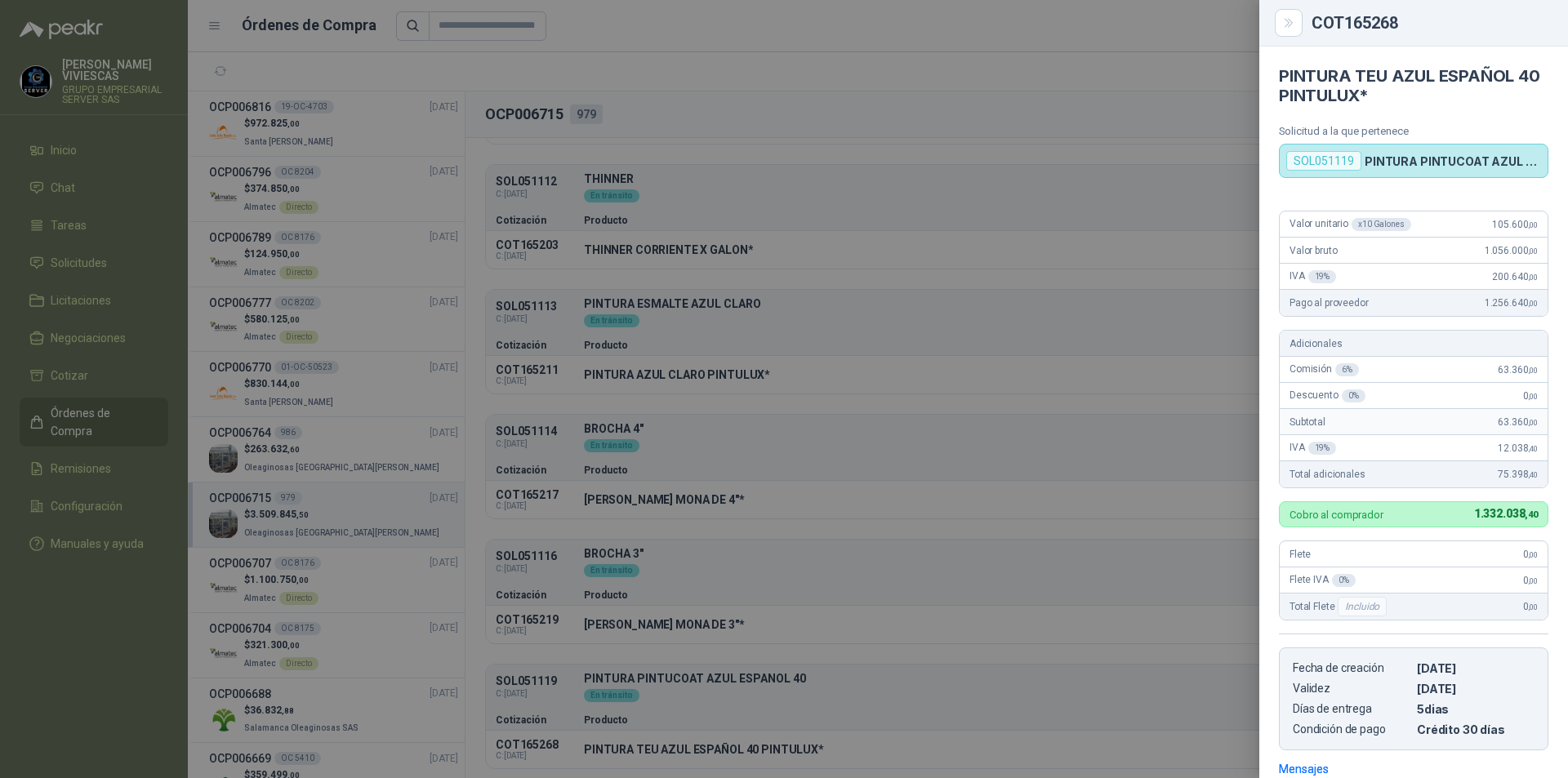
click at [1050, 88] on div at bounding box center [784, 389] width 1568 height 778
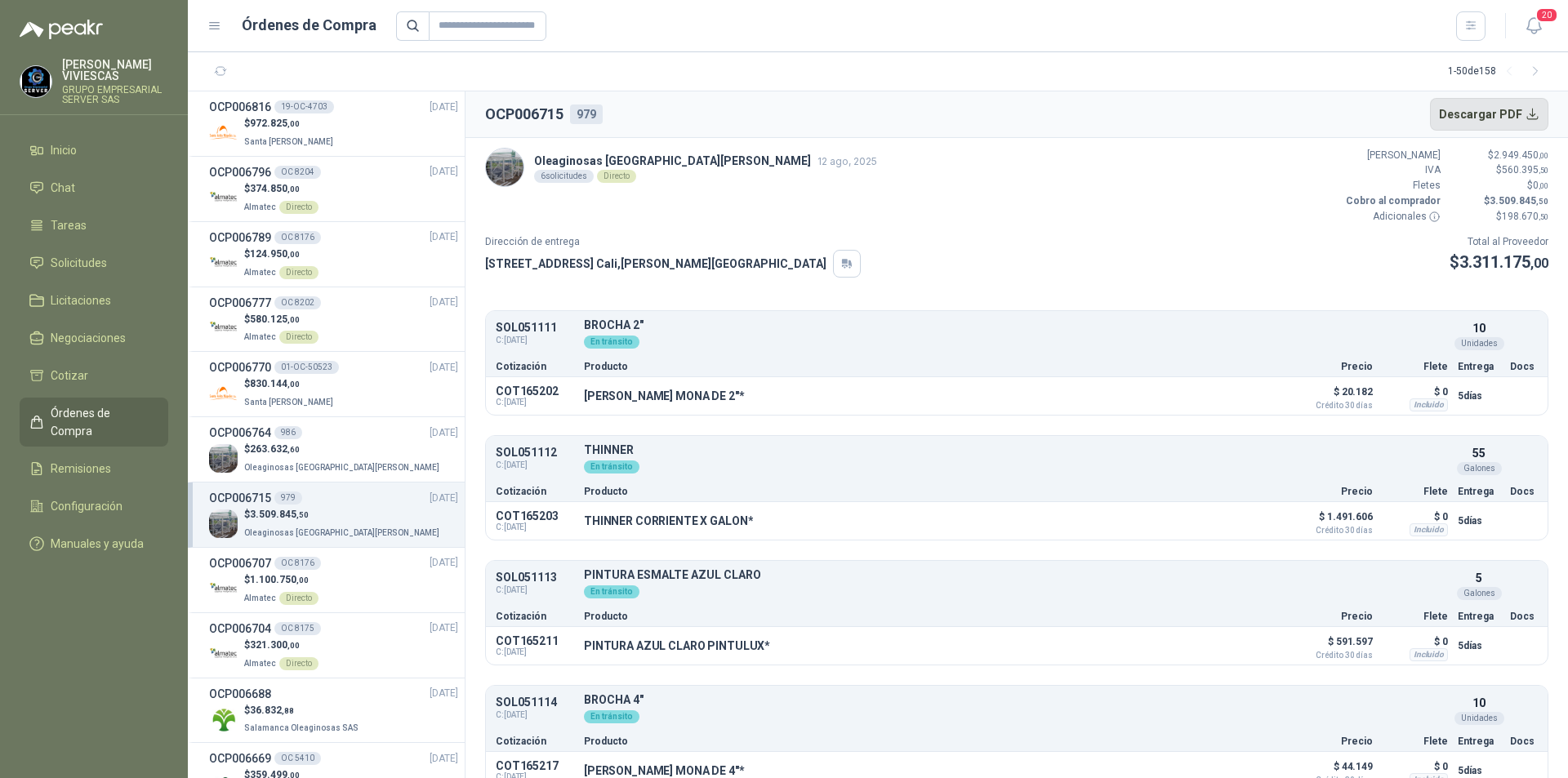
click at [1480, 112] on button "Descargar PDF" at bounding box center [1489, 114] width 120 height 32
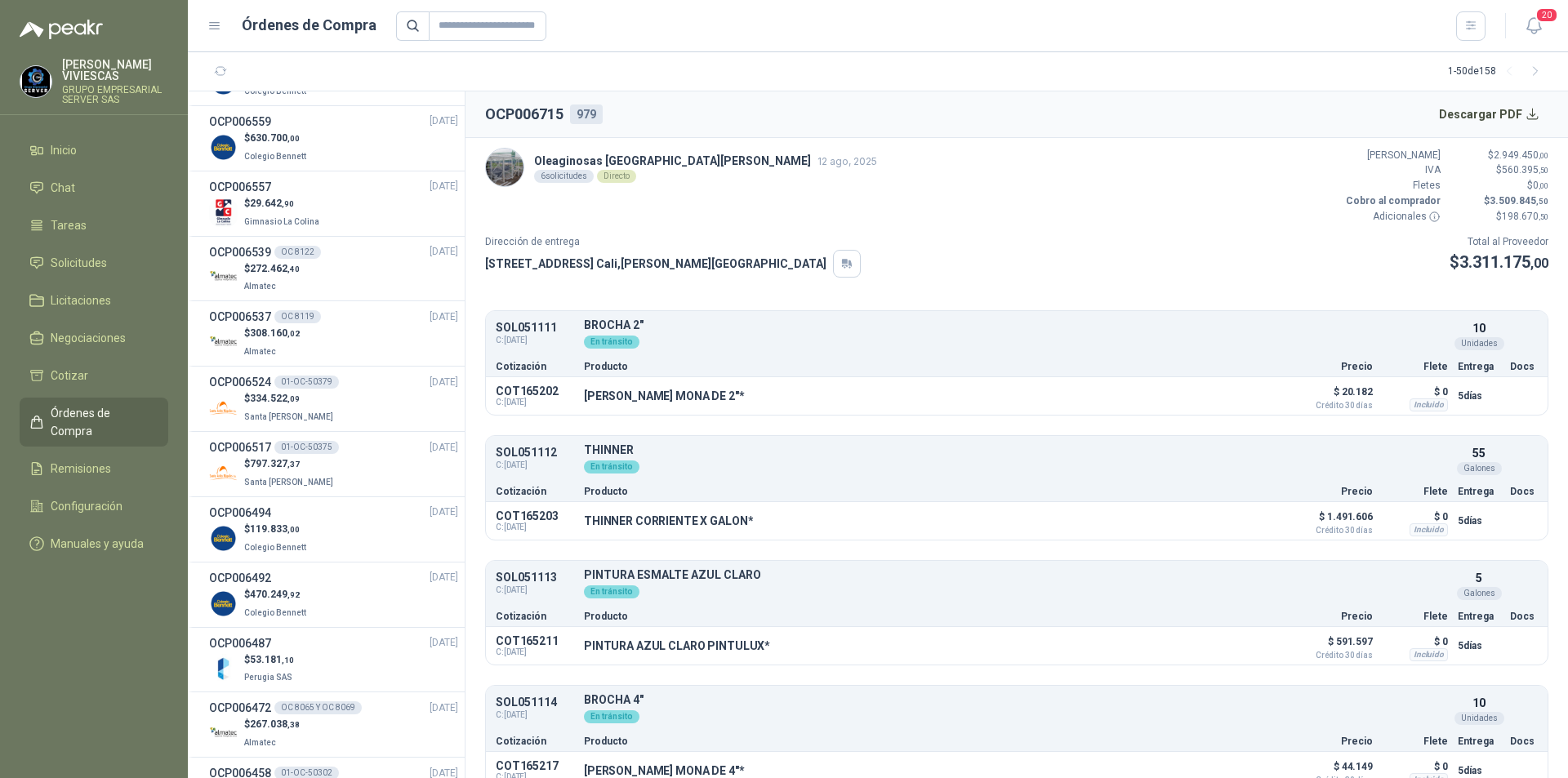
scroll to position [327, 0]
